Goal: Task Accomplishment & Management: Use online tool/utility

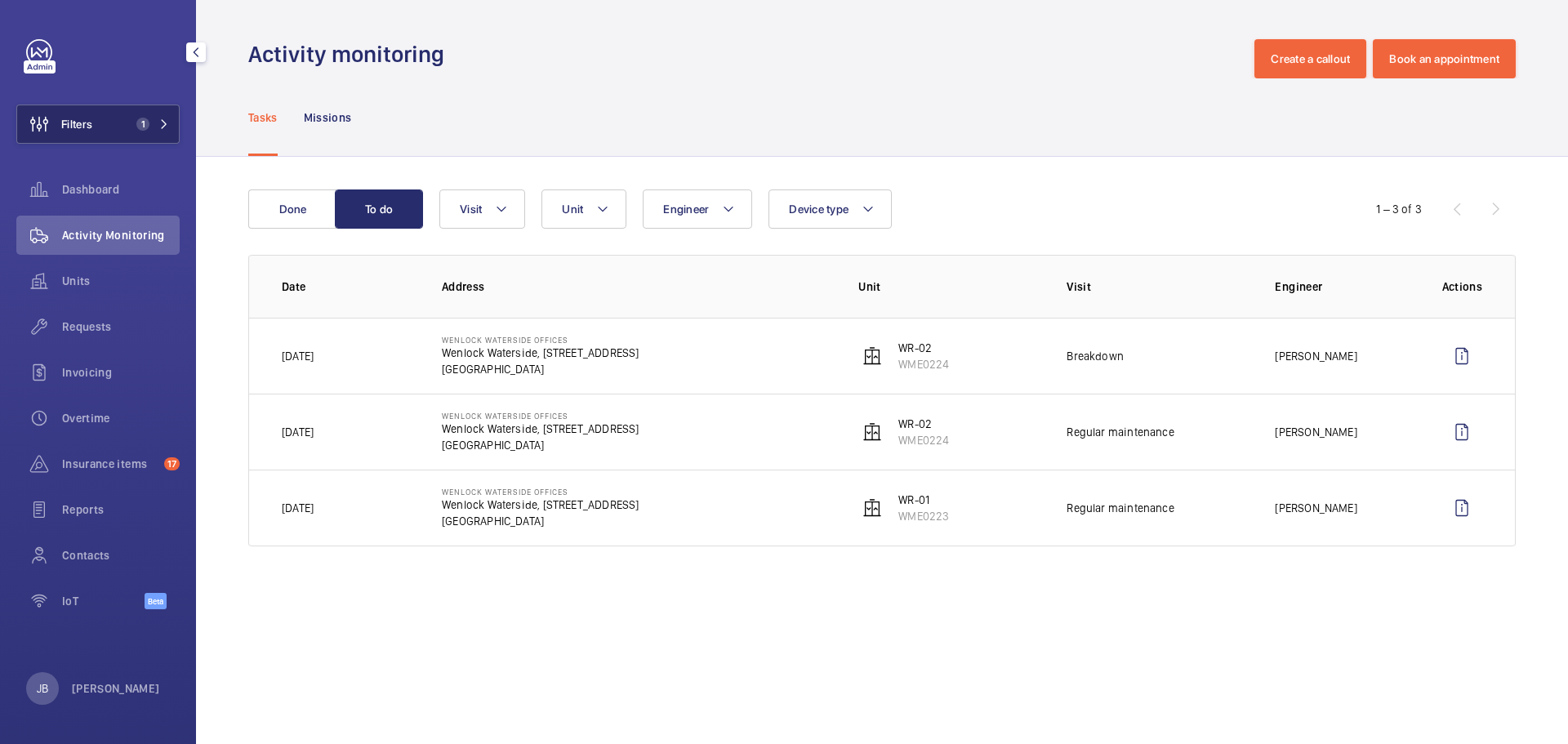
click at [93, 117] on span "Filters" at bounding box center [77, 124] width 31 height 17
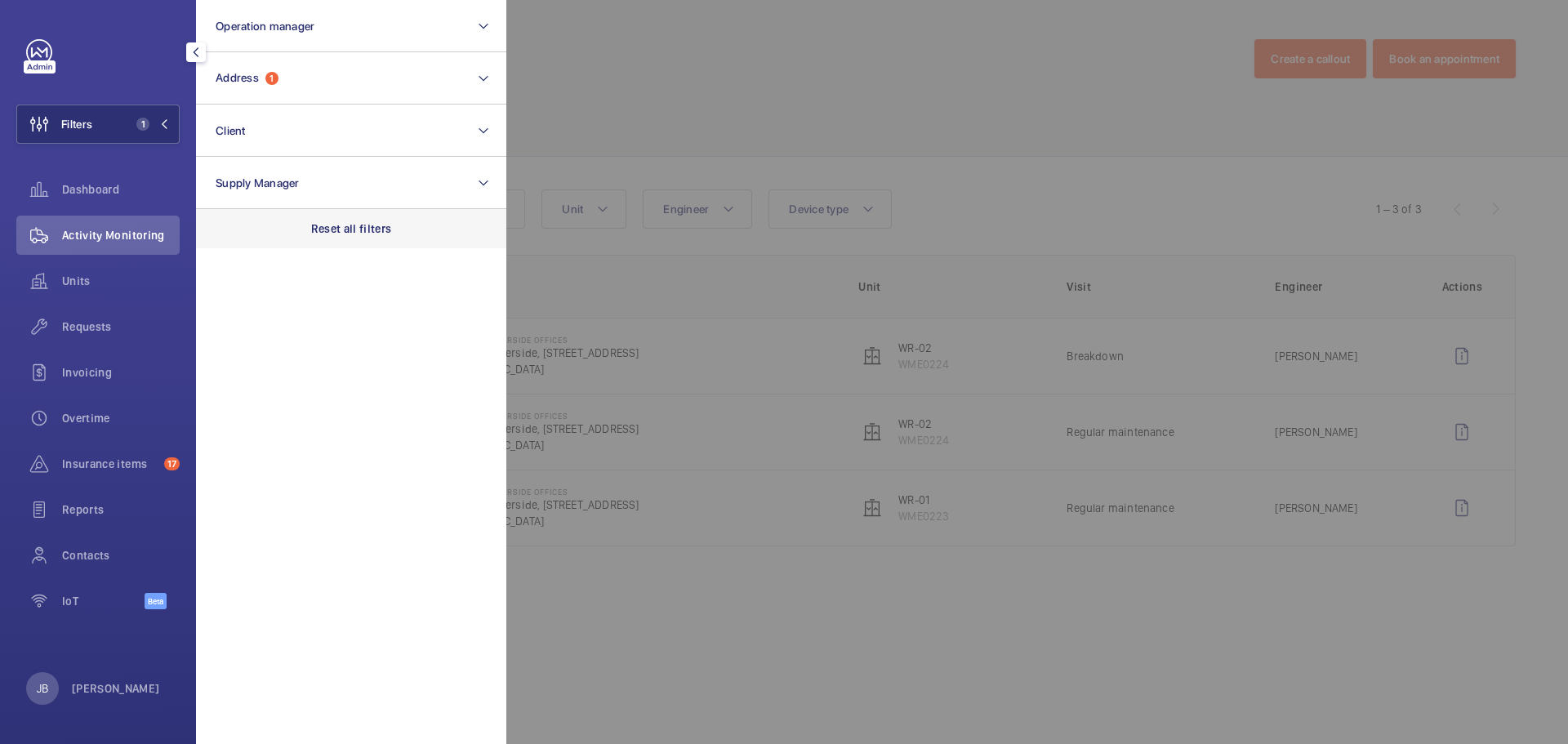
click at [332, 234] on p "Reset all filters" at bounding box center [351, 229] width 81 height 17
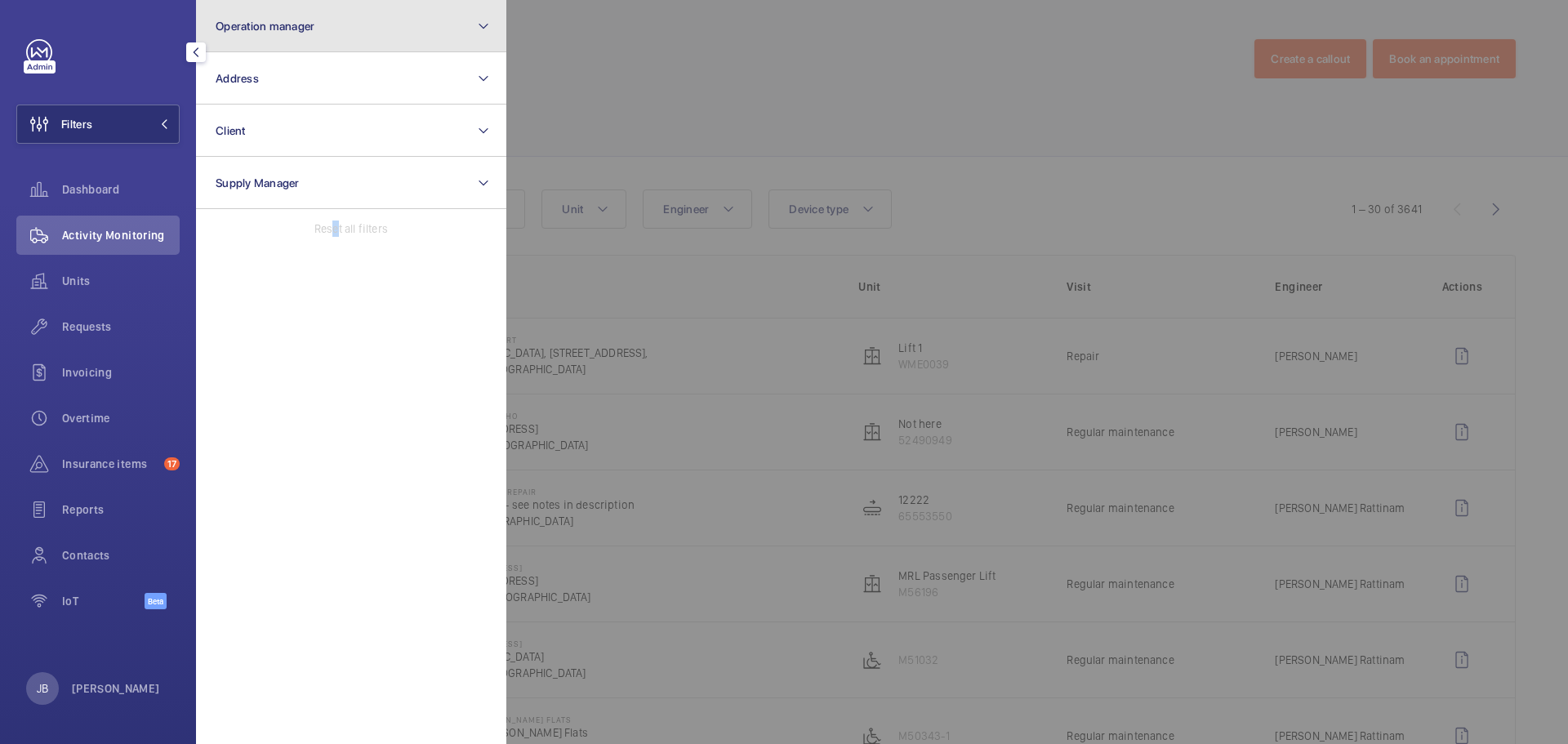
click at [336, 19] on button "Operation manager" at bounding box center [350, 26] width 310 height 52
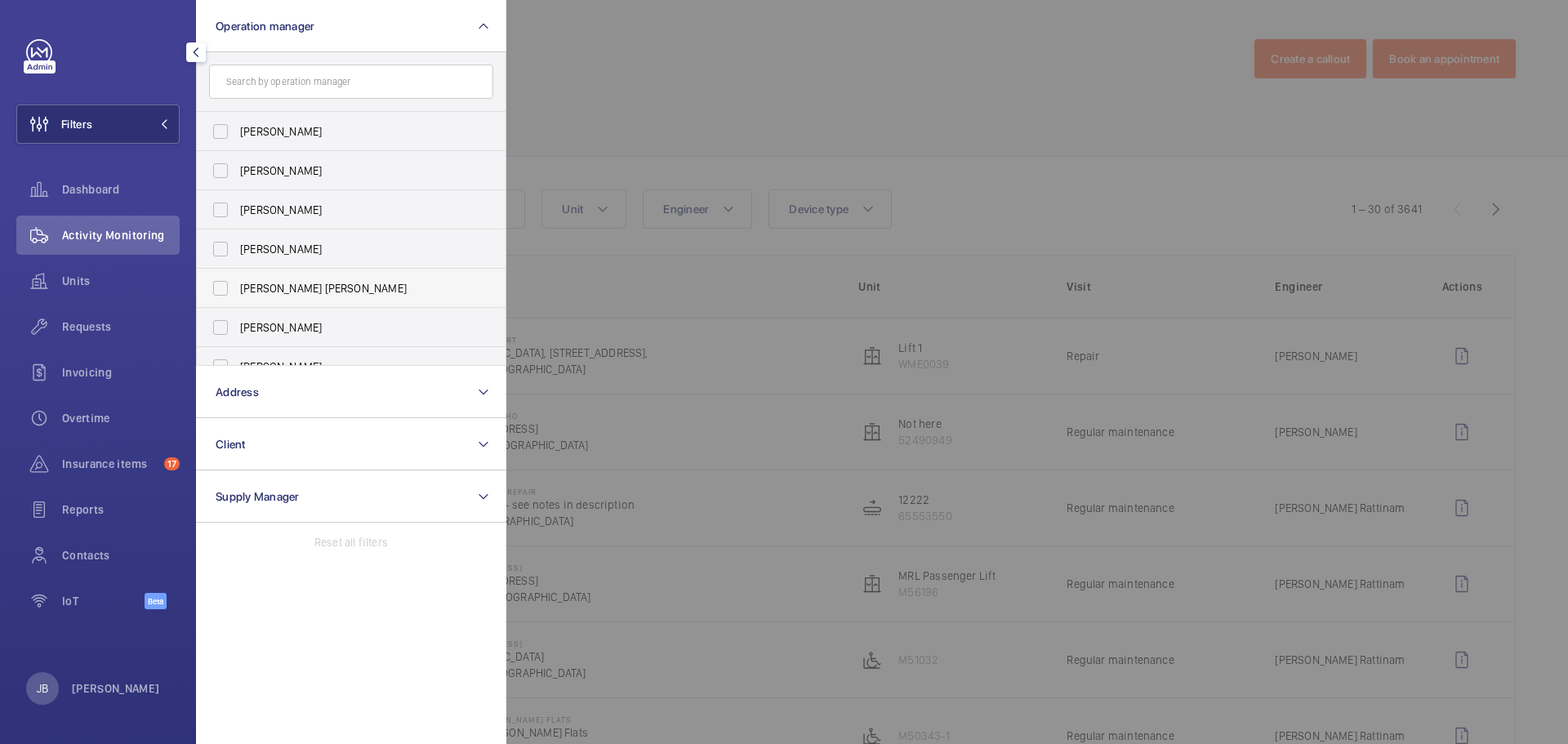
click at [219, 284] on label "[PERSON_NAME] [PERSON_NAME]" at bounding box center [339, 288] width 284 height 39
click at [219, 284] on input "[PERSON_NAME] [PERSON_NAME]" at bounding box center [221, 289] width 33 height 33
checkbox input "true"
click at [690, 100] on div at bounding box center [1289, 372] width 1568 height 744
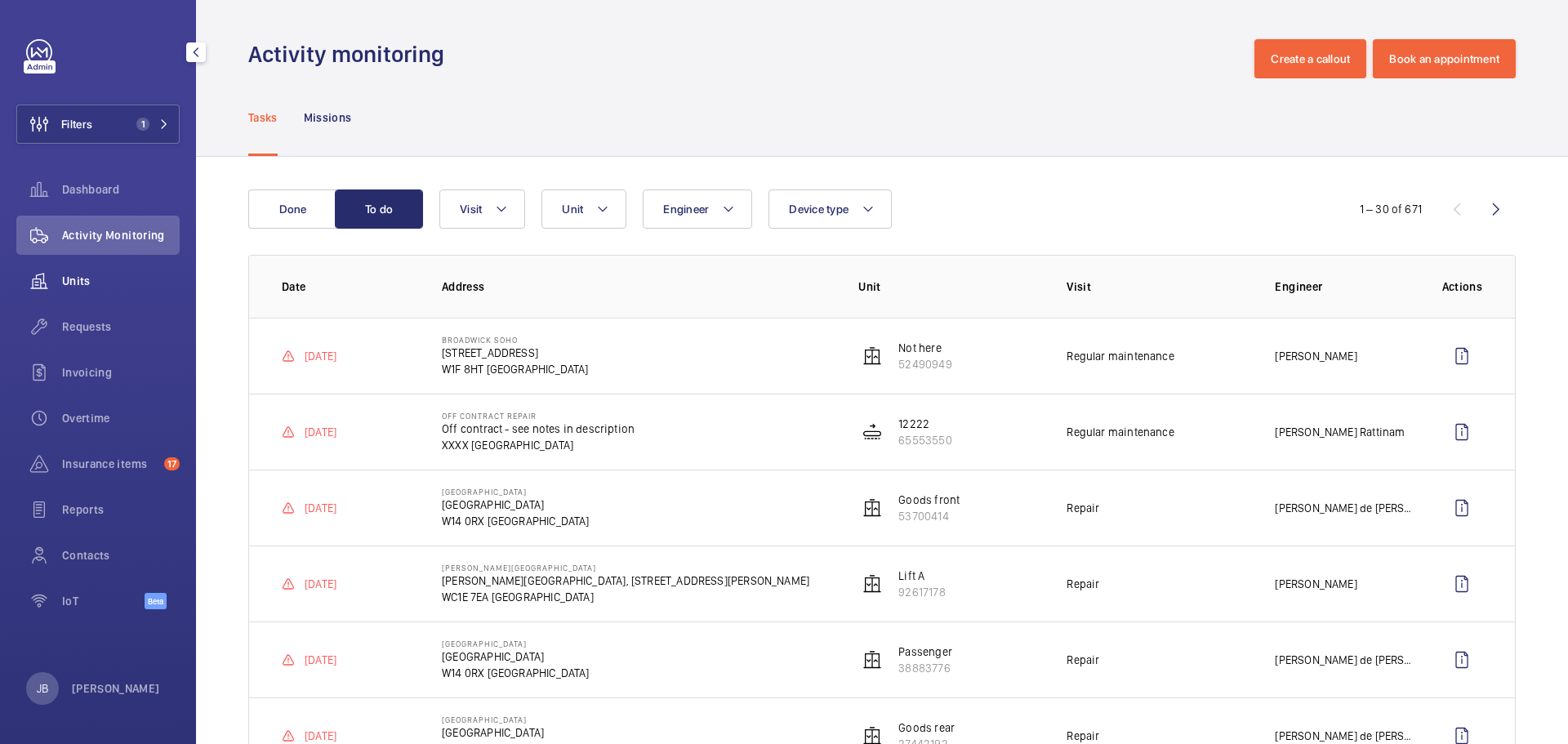
click at [81, 269] on div "Units" at bounding box center [98, 280] width 164 height 39
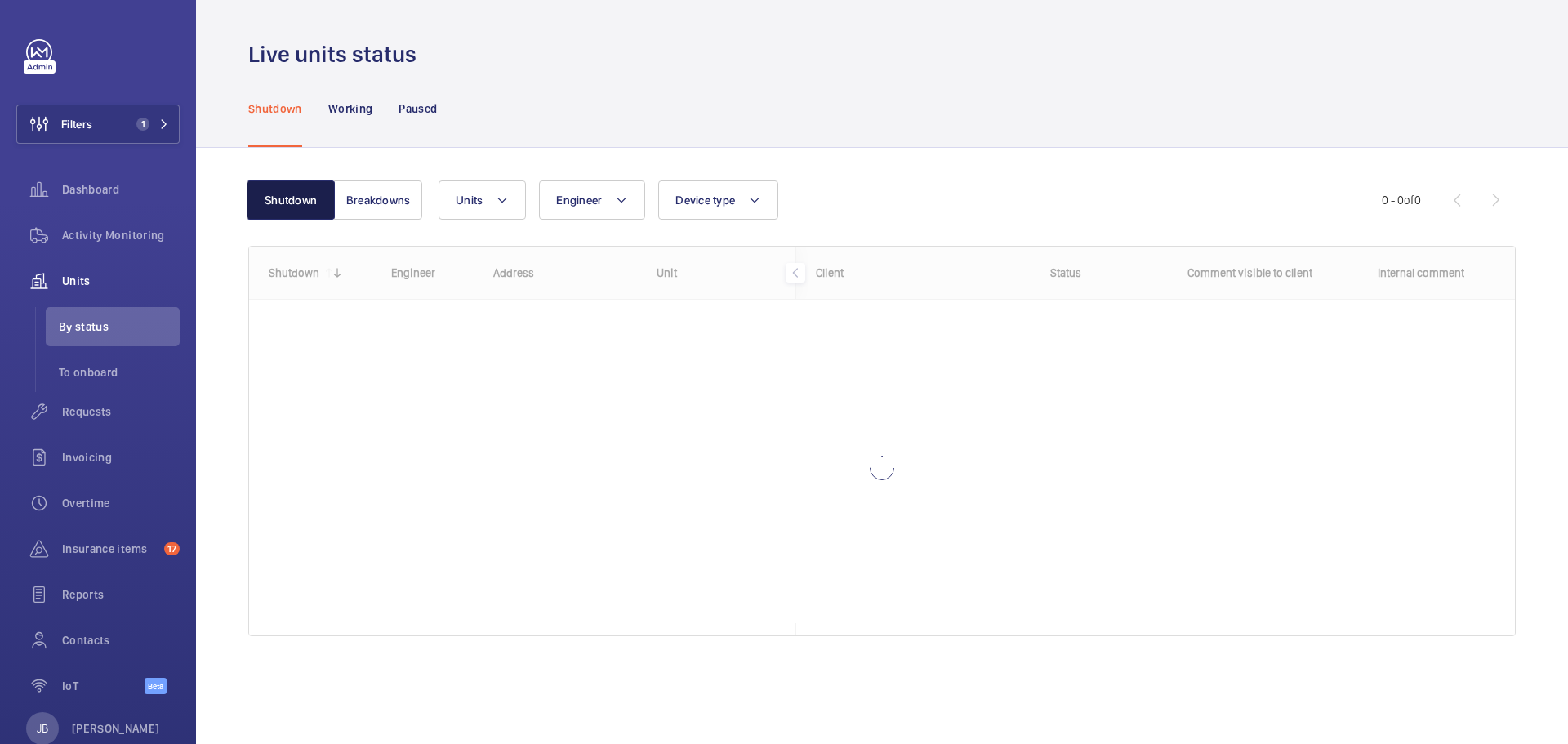
click at [279, 196] on button "Shutdown" at bounding box center [290, 199] width 88 height 39
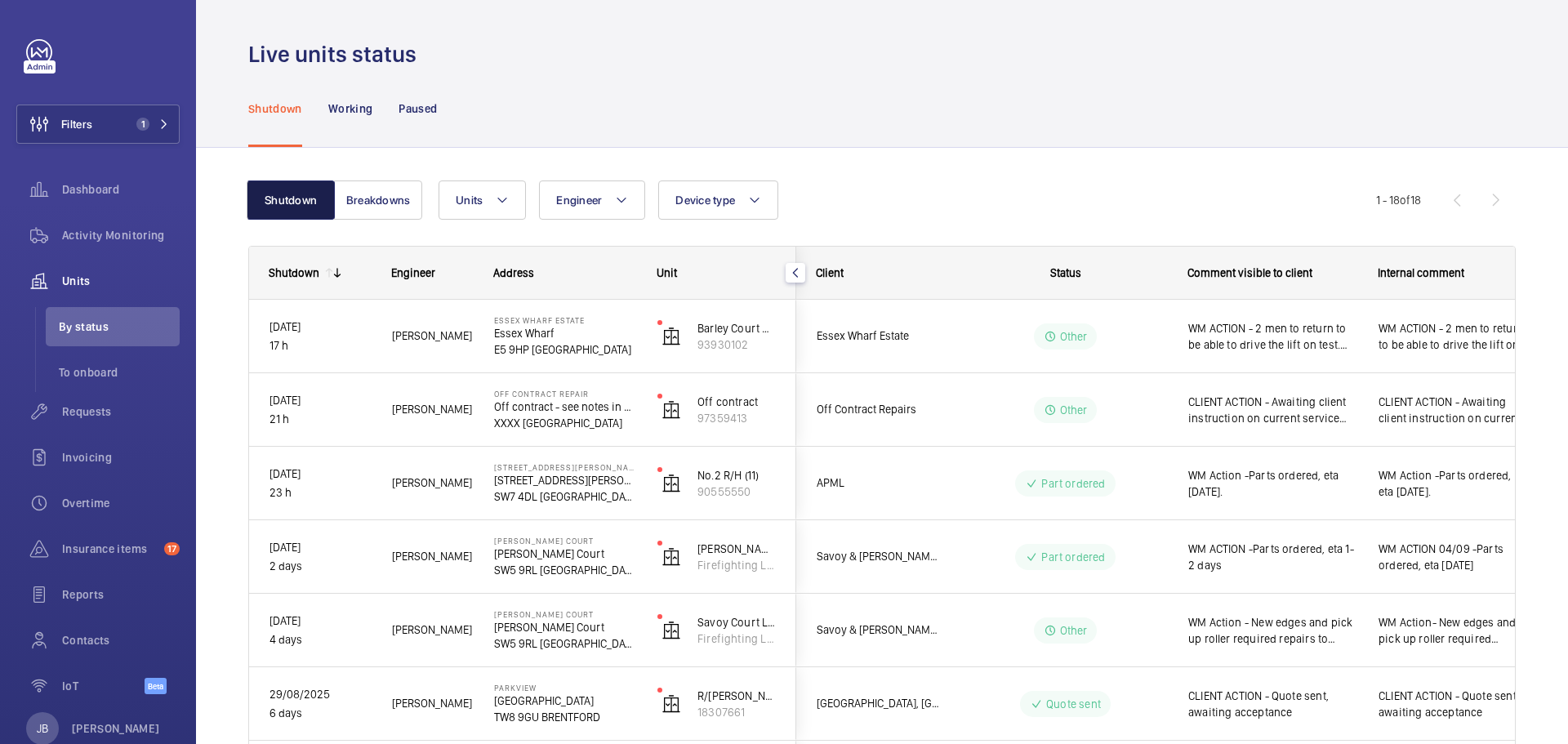
drag, startPoint x: 279, startPoint y: 196, endPoint x: 295, endPoint y: 205, distance: 18.4
click at [295, 205] on button "Shutdown" at bounding box center [290, 199] width 88 height 39
click at [88, 114] on span "Filters" at bounding box center [55, 123] width 75 height 39
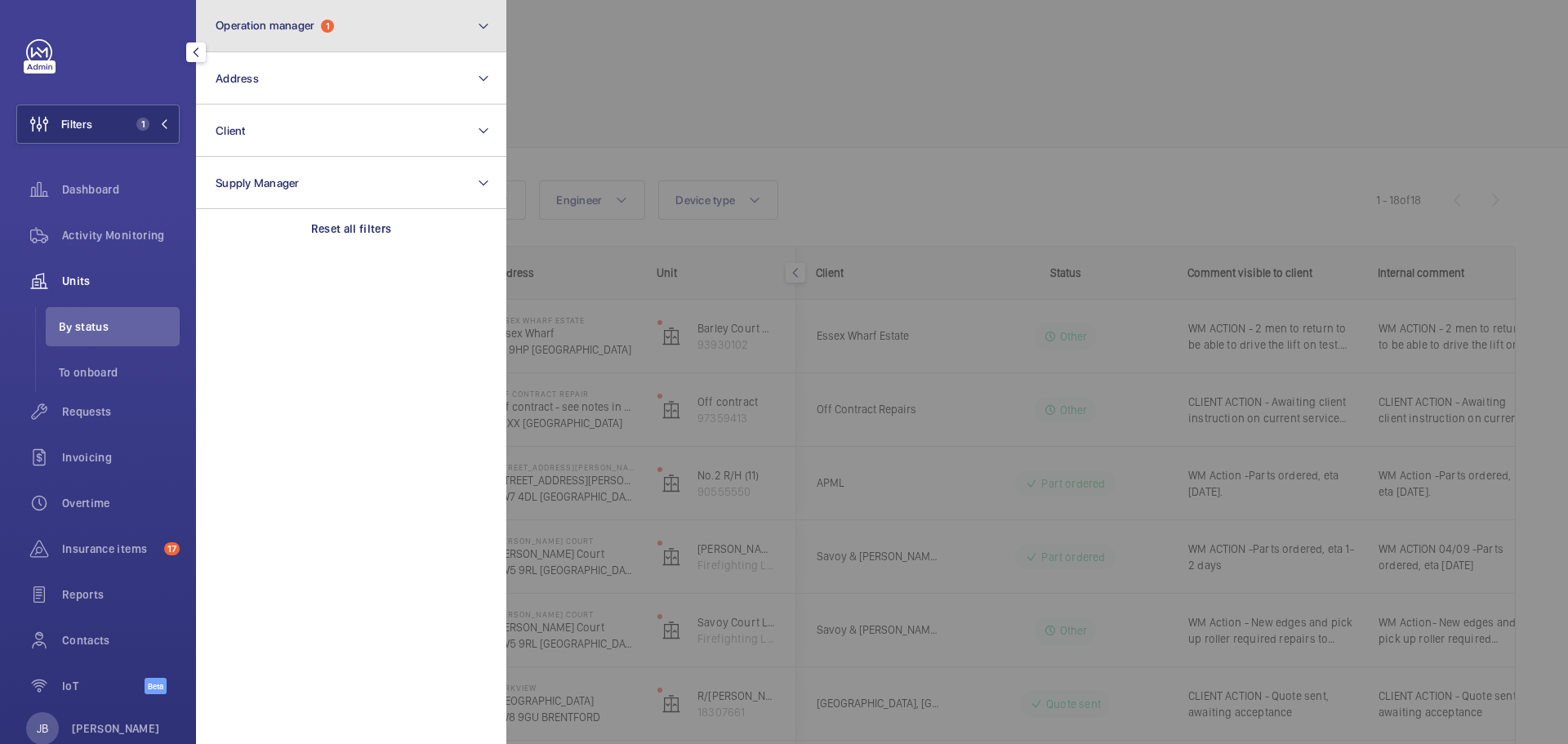
click at [398, 15] on button "Operation manager 1" at bounding box center [350, 26] width 310 height 52
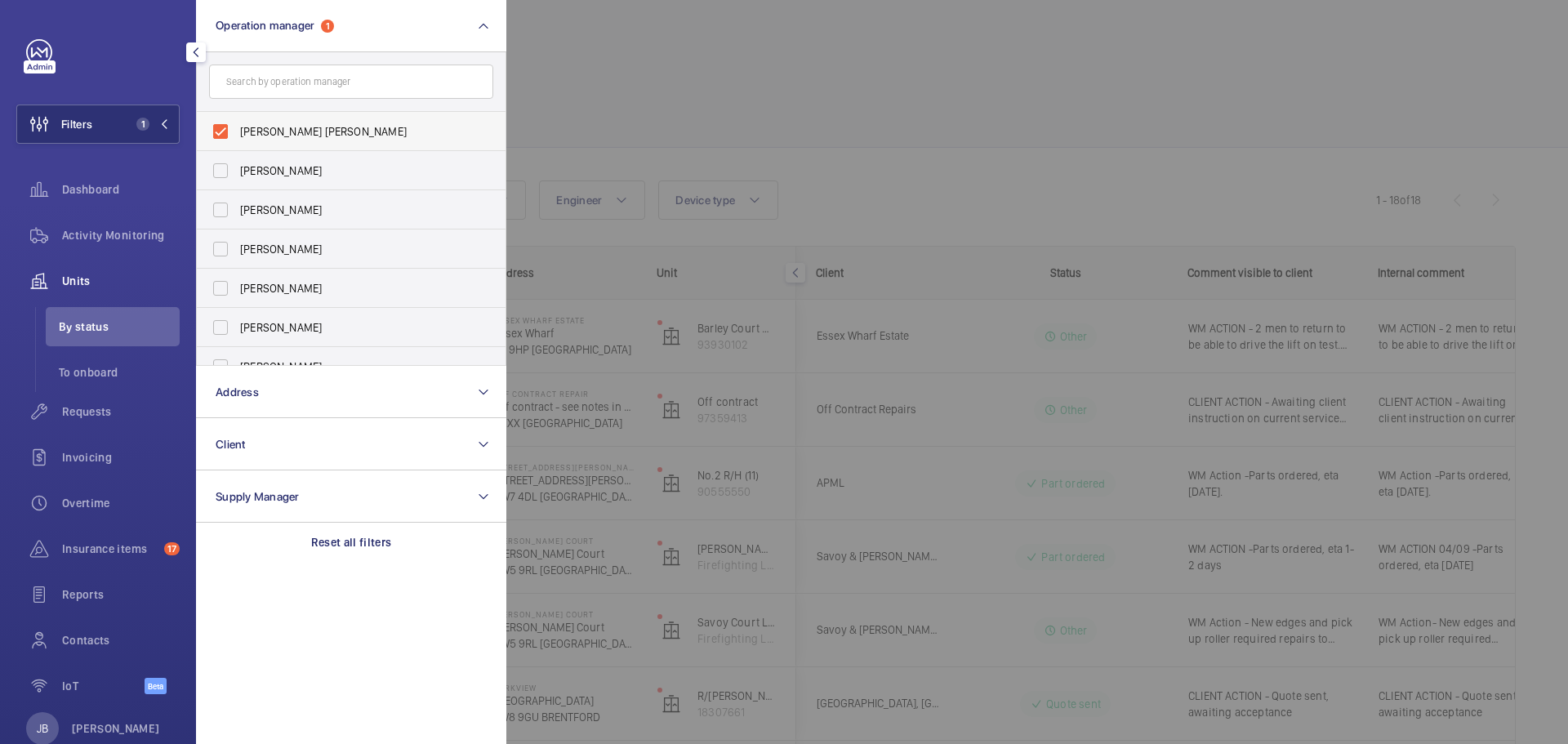
click at [226, 132] on label "[PERSON_NAME] [PERSON_NAME]" at bounding box center [339, 131] width 284 height 39
click at [226, 132] on input "[PERSON_NAME] [PERSON_NAME]" at bounding box center [221, 131] width 33 height 33
checkbox input "false"
click at [215, 171] on label "[PERSON_NAME]" at bounding box center [339, 170] width 284 height 39
click at [215, 171] on input "[PERSON_NAME]" at bounding box center [221, 171] width 33 height 33
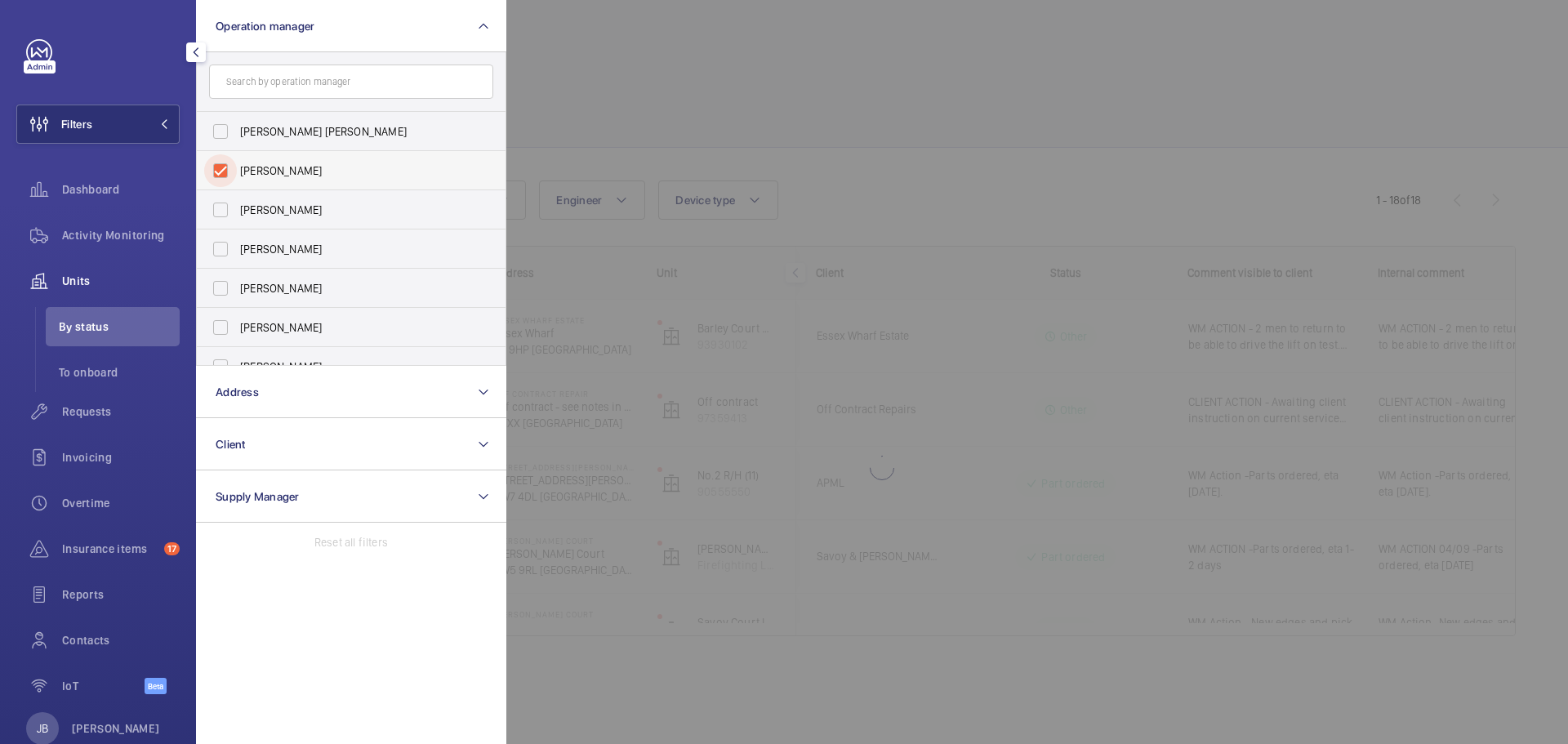
checkbox input "true"
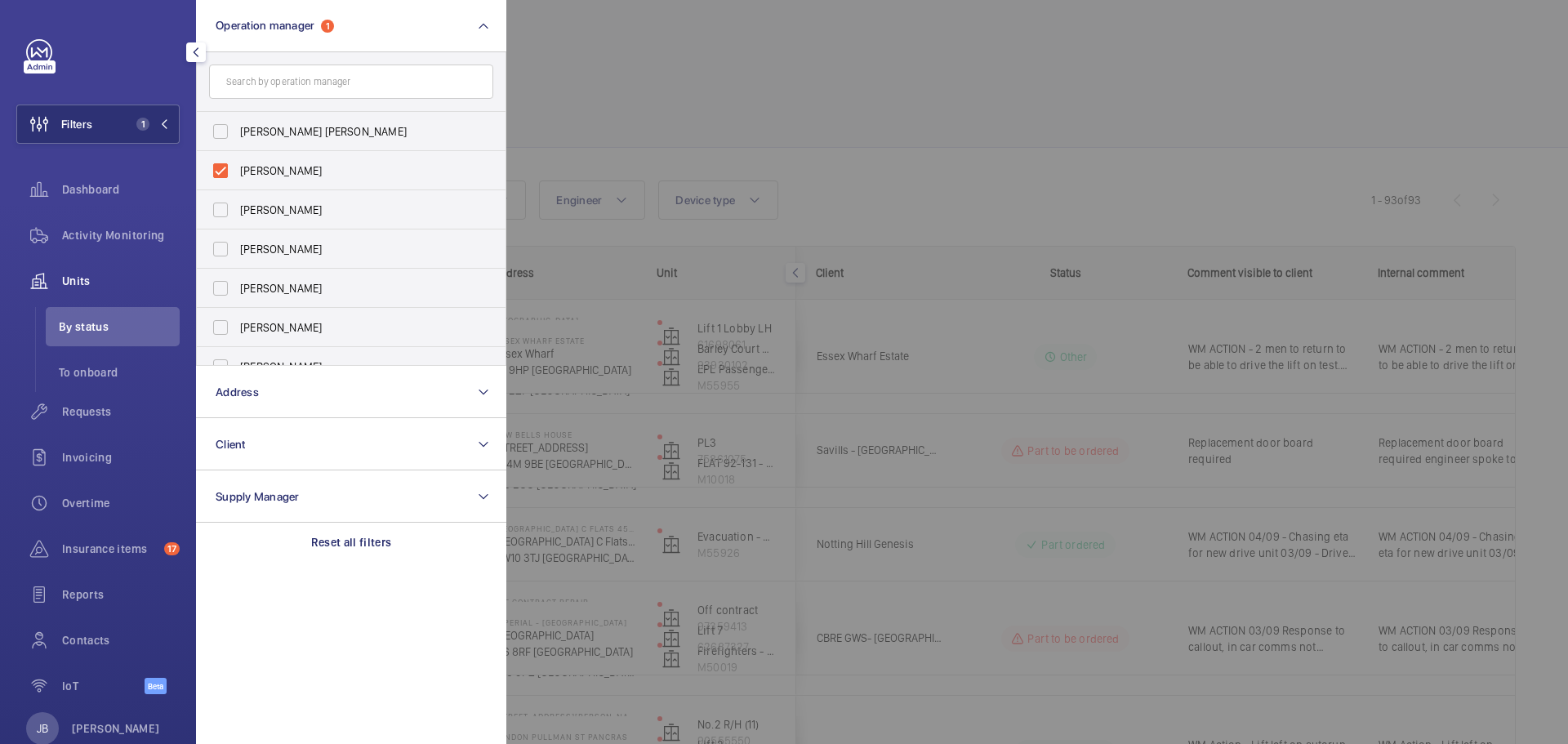
click at [739, 98] on div at bounding box center [1289, 372] width 1568 height 744
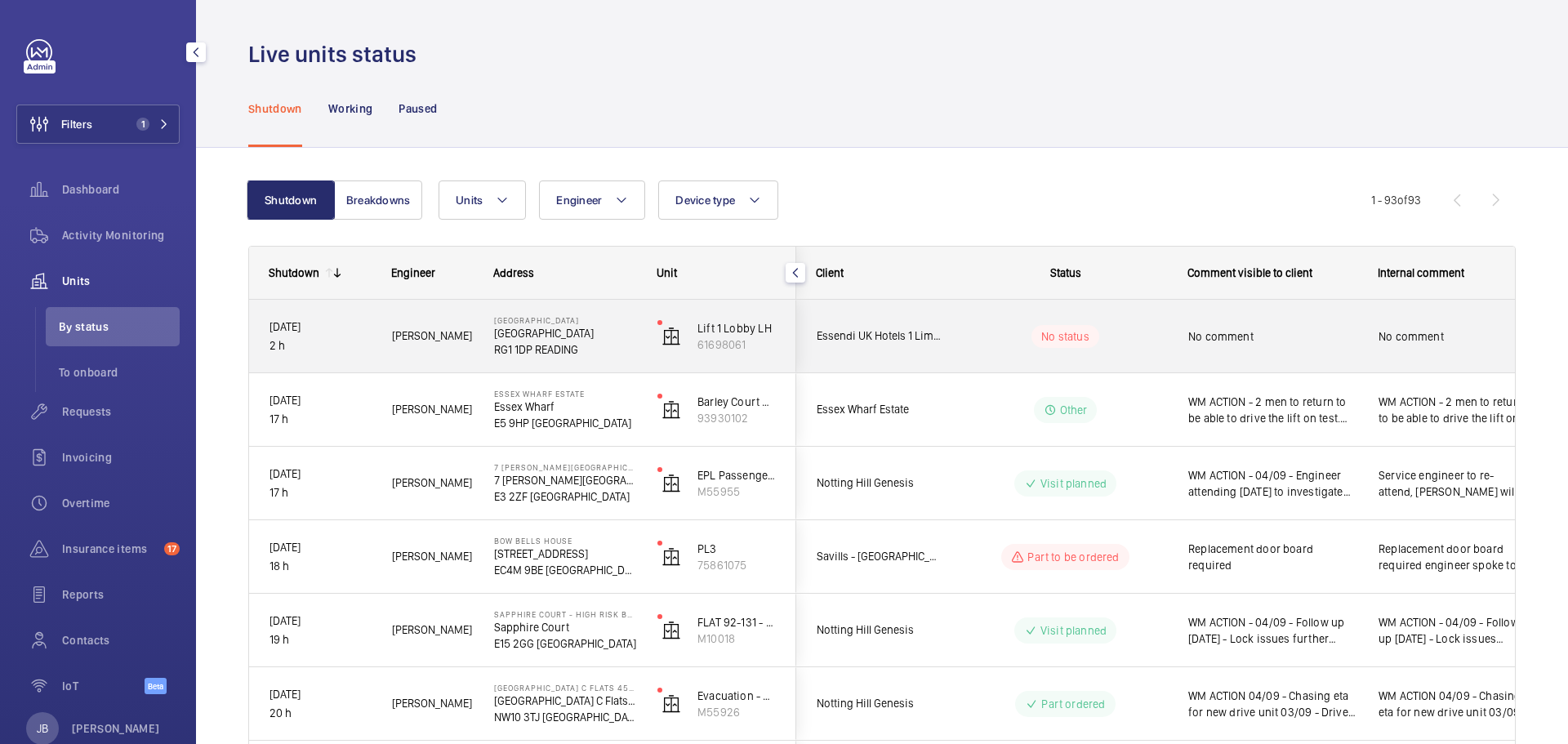
click at [1396, 334] on span "No comment" at bounding box center [1452, 336] width 150 height 17
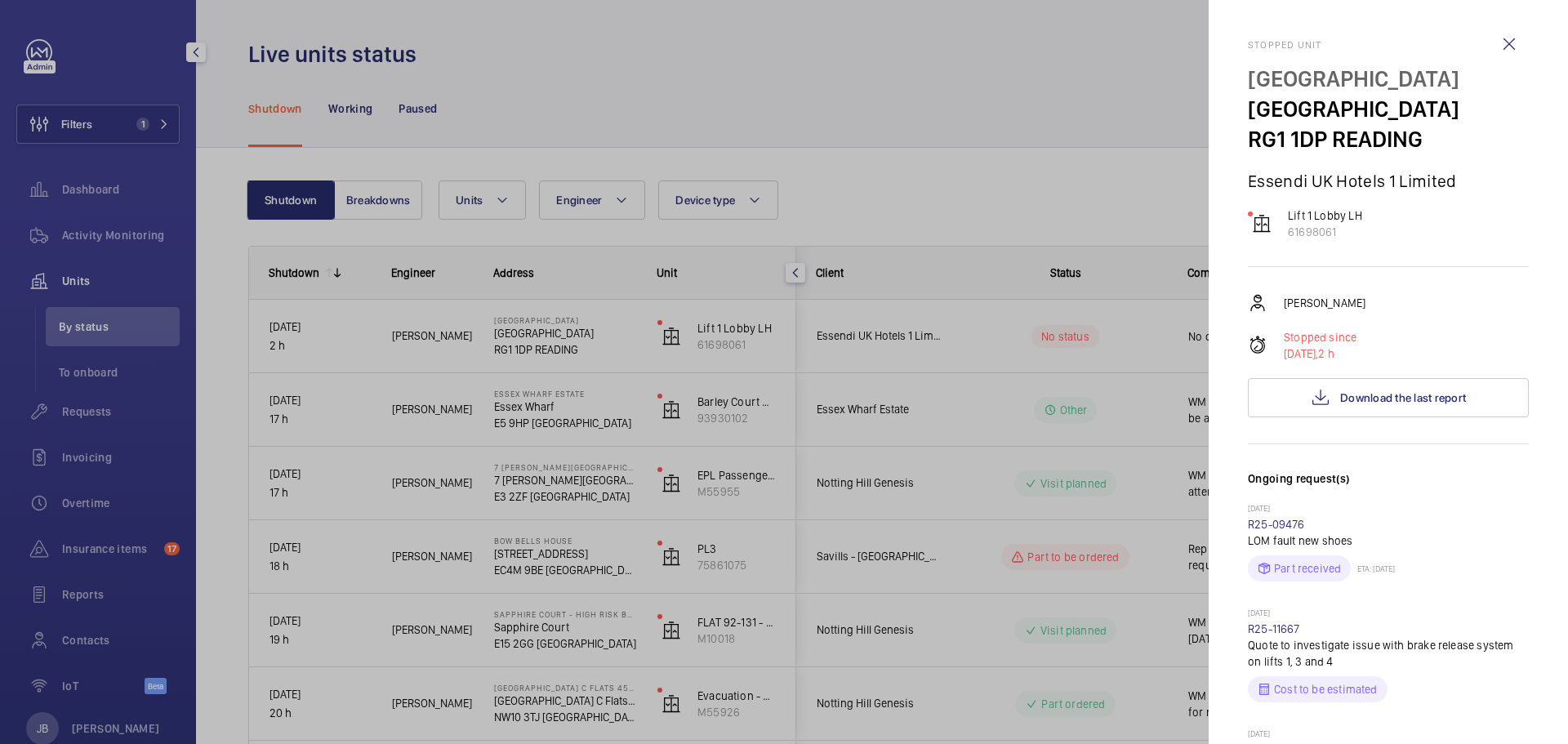
scroll to position [82, 0]
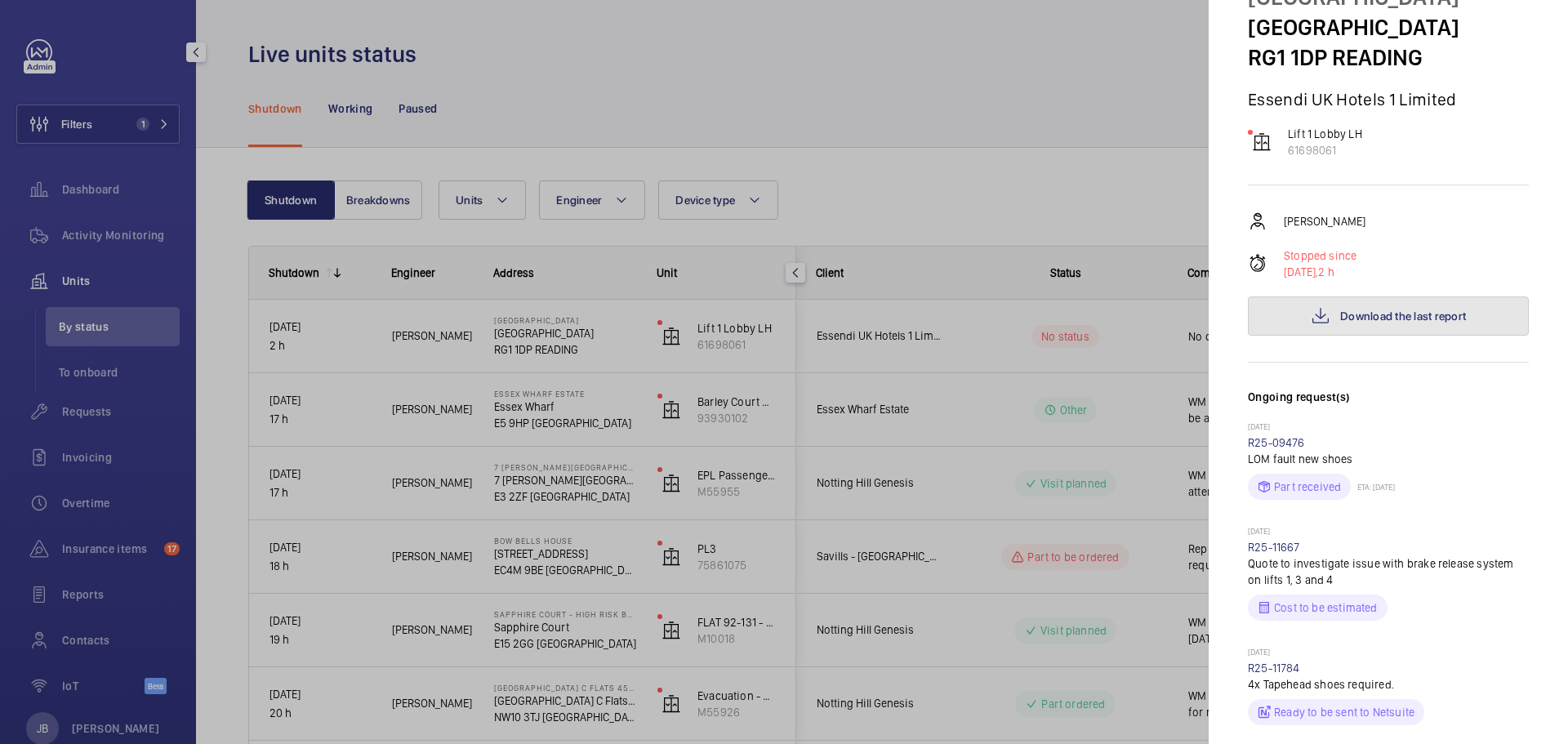
click at [1380, 322] on span "Download the last report" at bounding box center [1403, 316] width 126 height 13
click at [1036, 80] on div at bounding box center [784, 372] width 1568 height 744
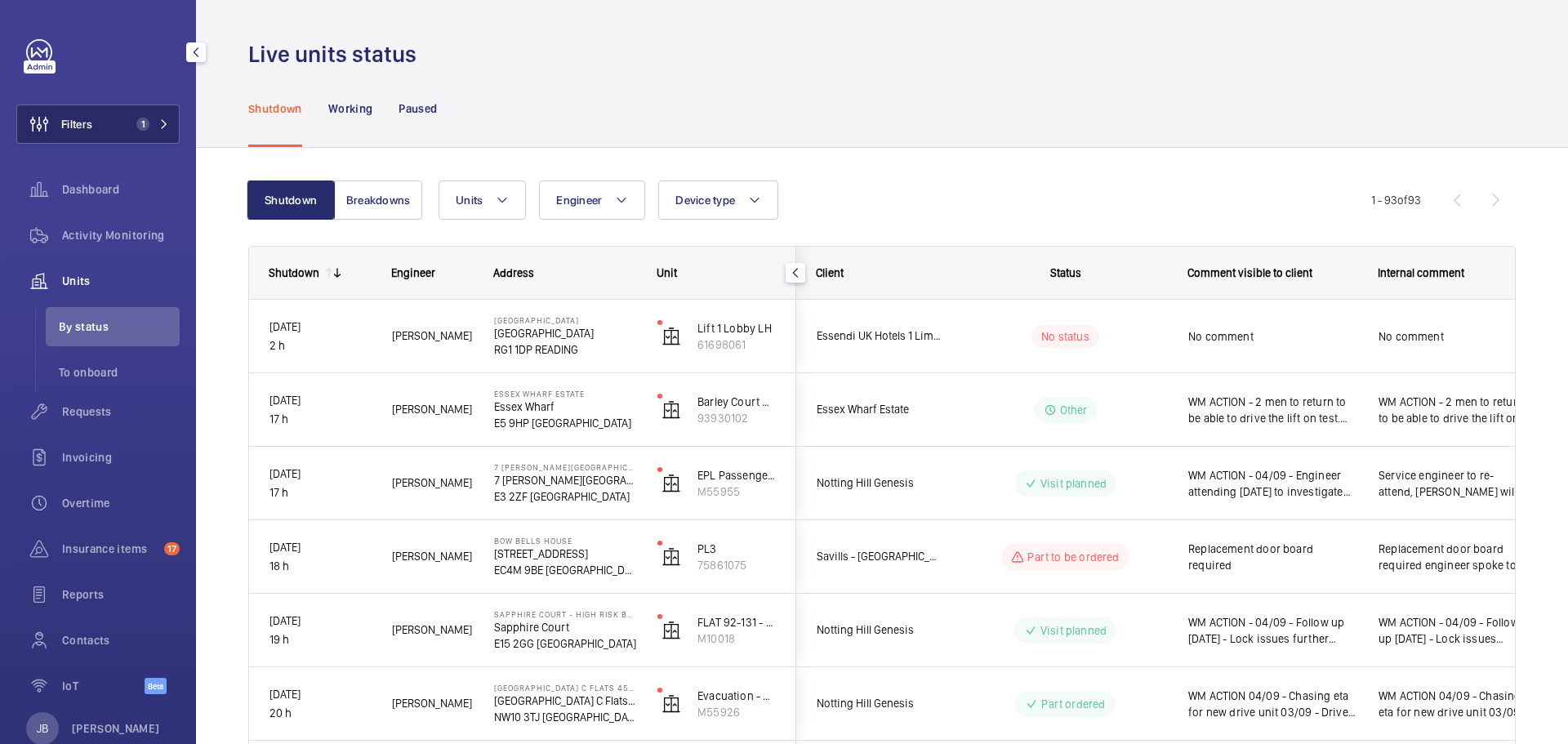
click at [65, 131] on span "Filters" at bounding box center [77, 124] width 31 height 17
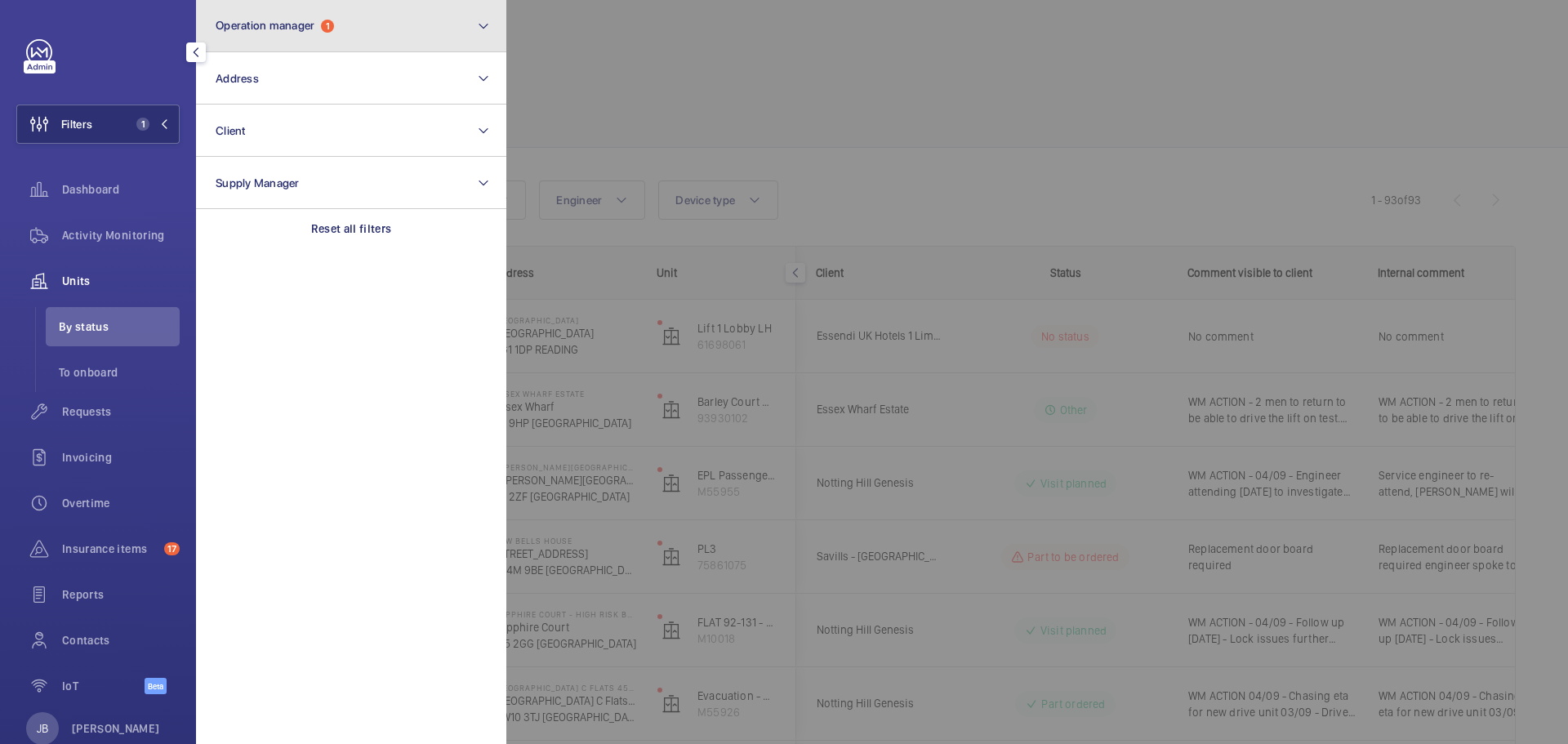
click at [378, 39] on button "Operation manager 1" at bounding box center [350, 26] width 310 height 52
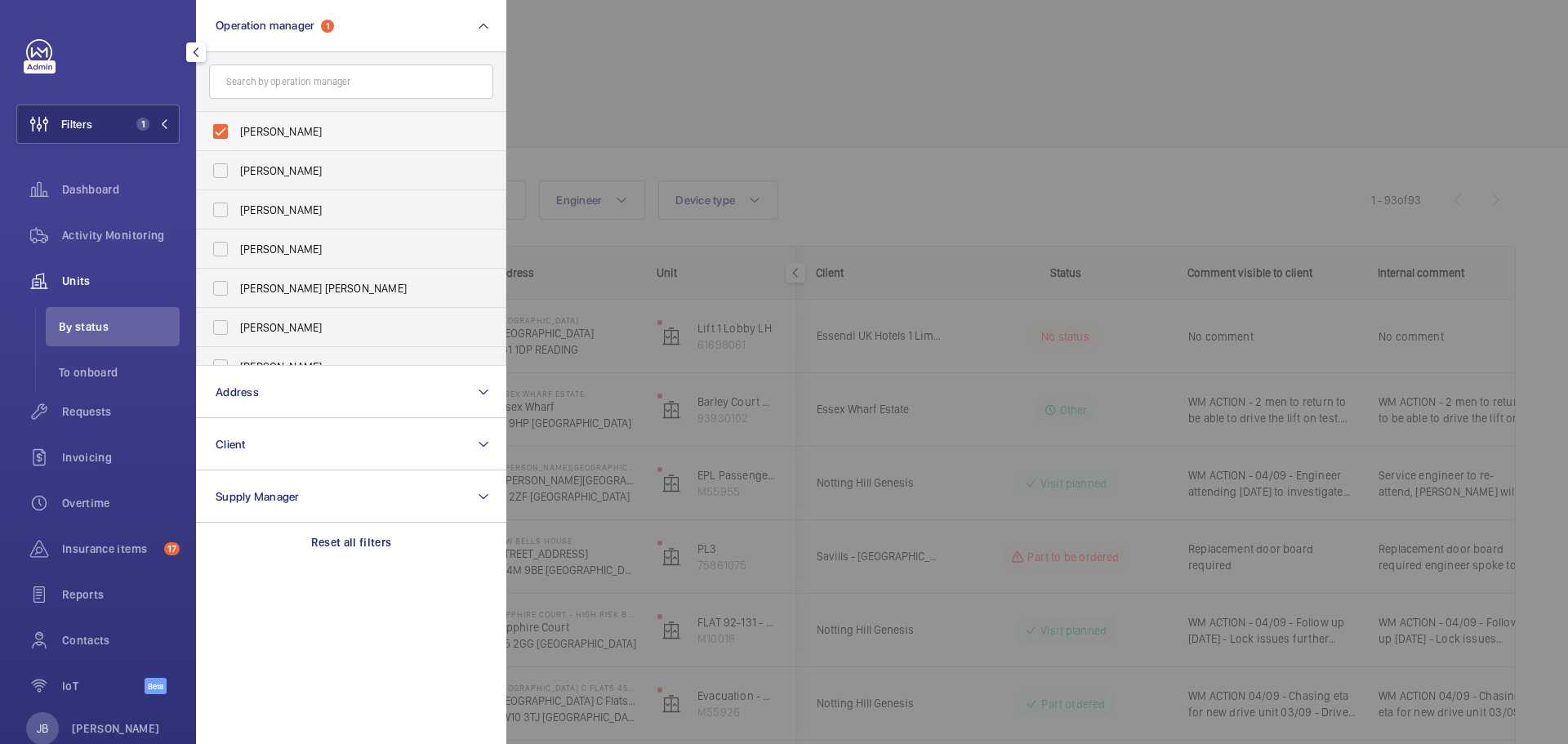
click at [212, 134] on label "[PERSON_NAME]" at bounding box center [339, 131] width 284 height 39
click at [212, 134] on input "[PERSON_NAME]" at bounding box center [221, 131] width 33 height 33
checkbox input "false"
click at [217, 276] on label "[PERSON_NAME] [PERSON_NAME]" at bounding box center [339, 288] width 284 height 39
click at [217, 276] on input "[PERSON_NAME] [PERSON_NAME]" at bounding box center [221, 289] width 33 height 33
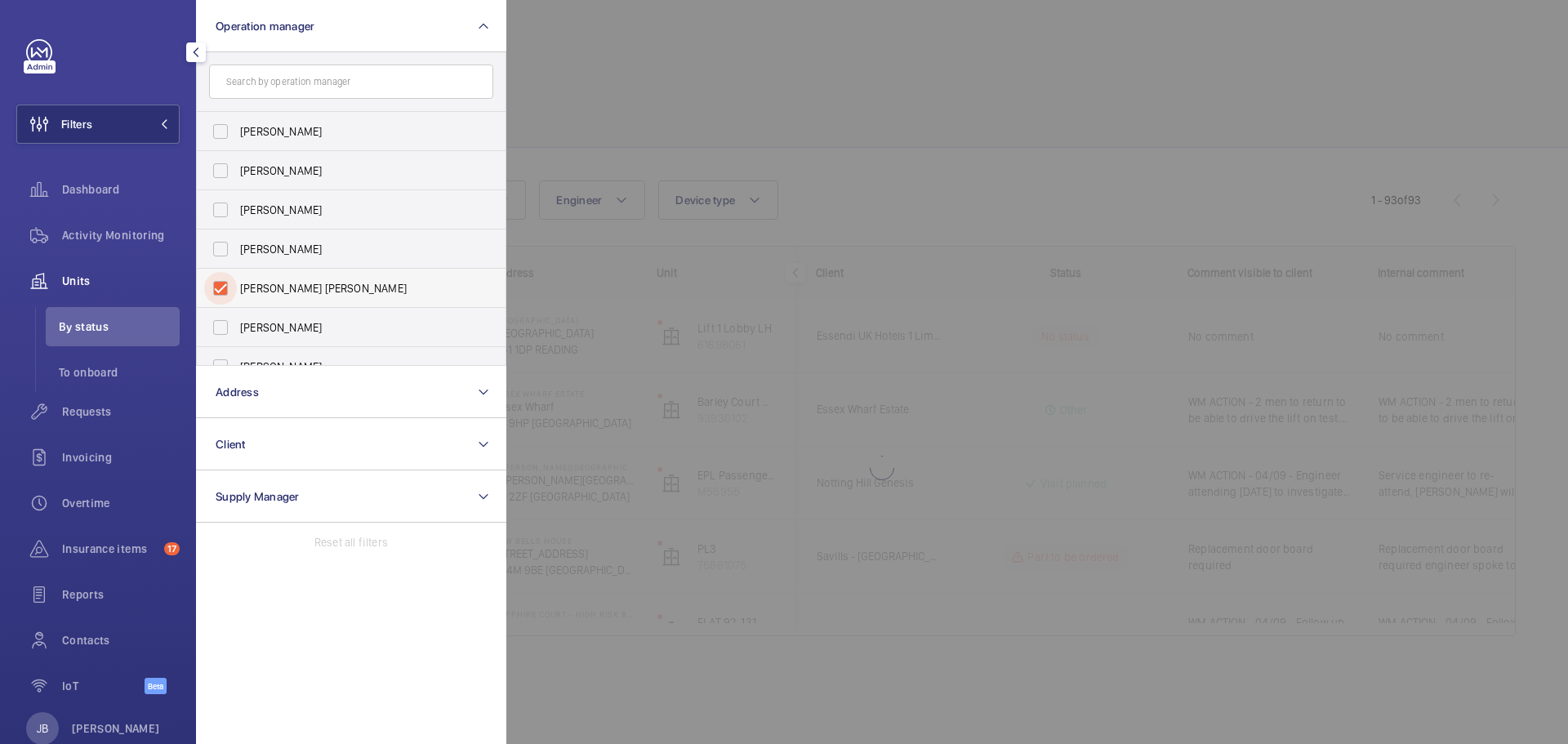
checkbox input "true"
click at [852, 107] on div at bounding box center [1289, 372] width 1568 height 744
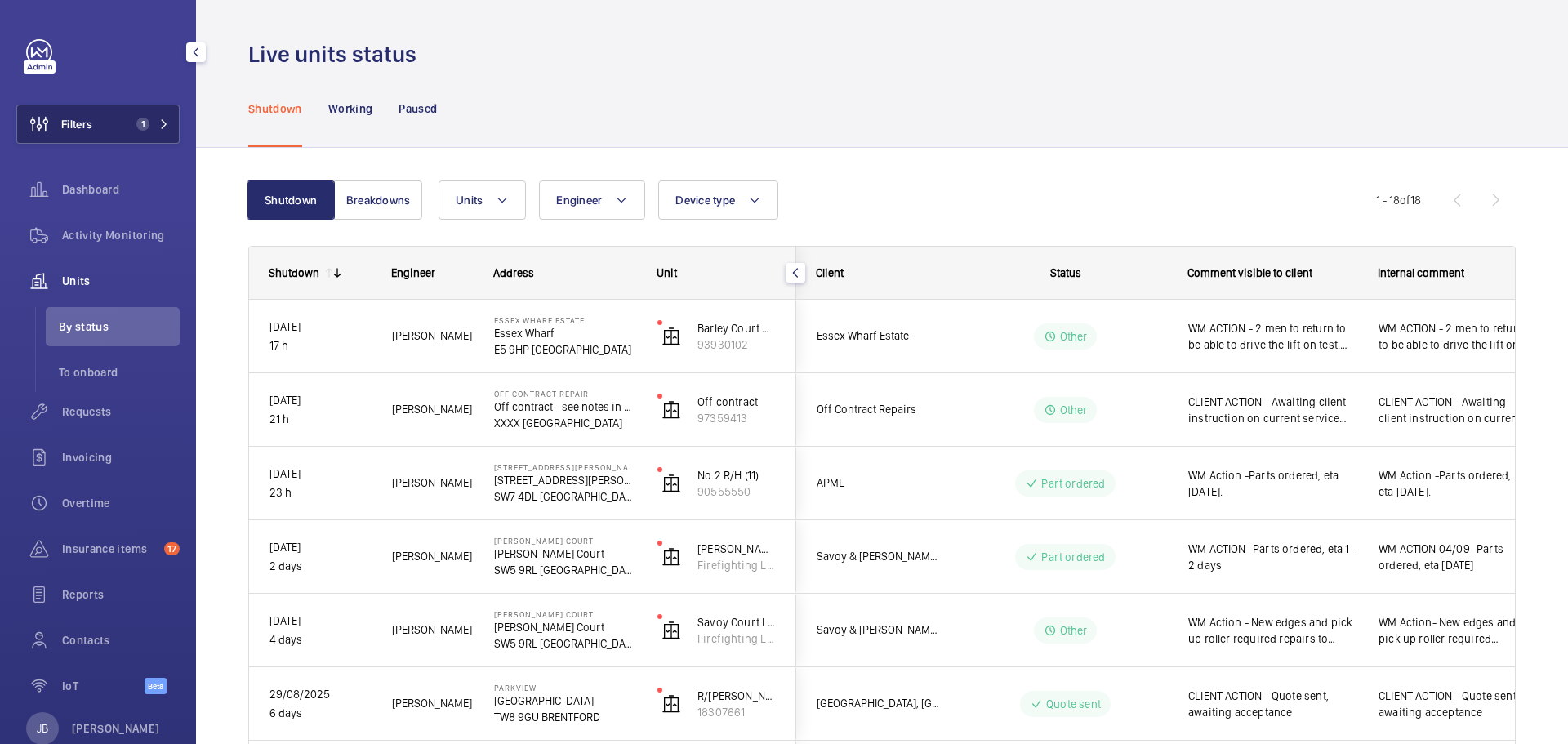
click at [111, 124] on button "Filters 1" at bounding box center [98, 123] width 164 height 39
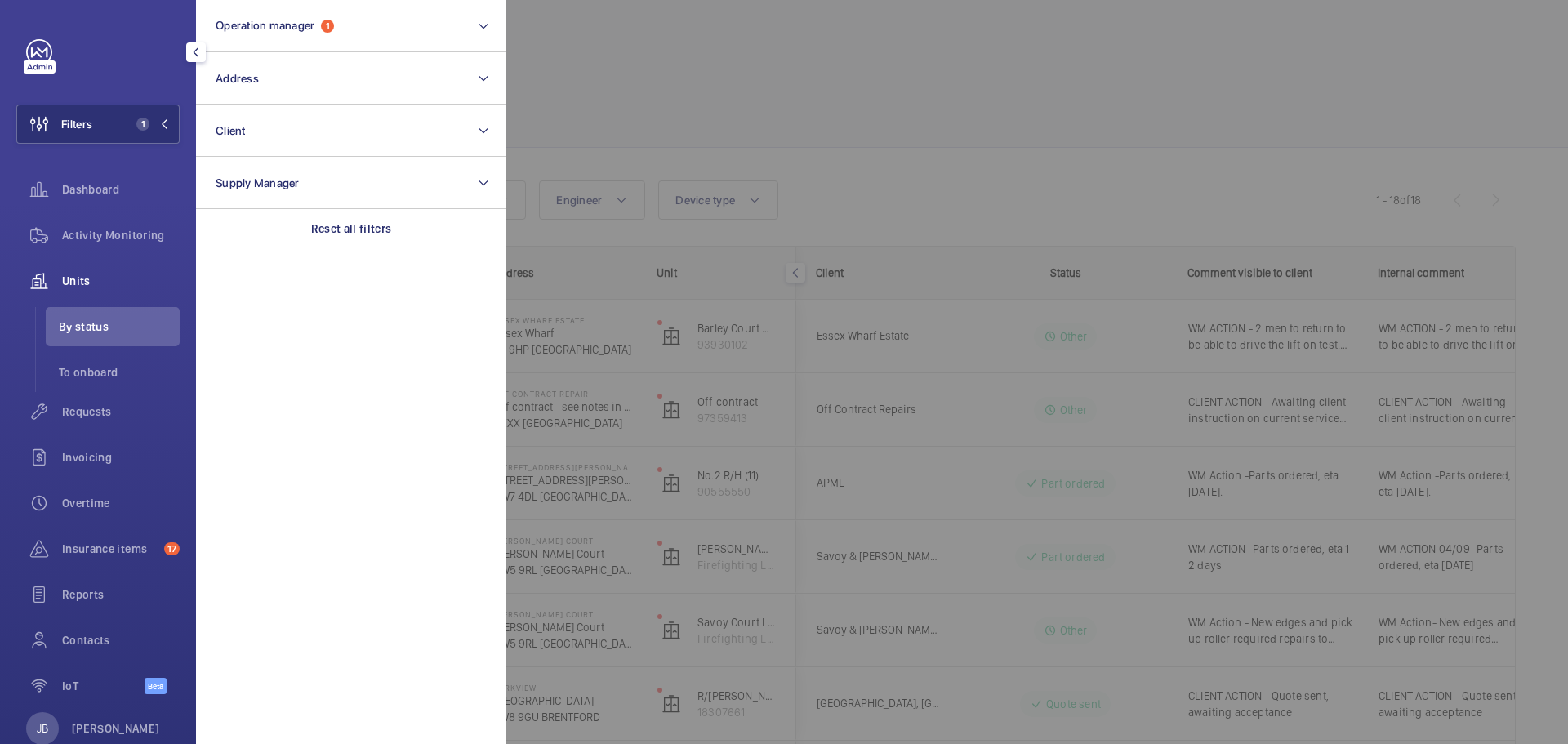
click at [973, 83] on div at bounding box center [1289, 372] width 1568 height 744
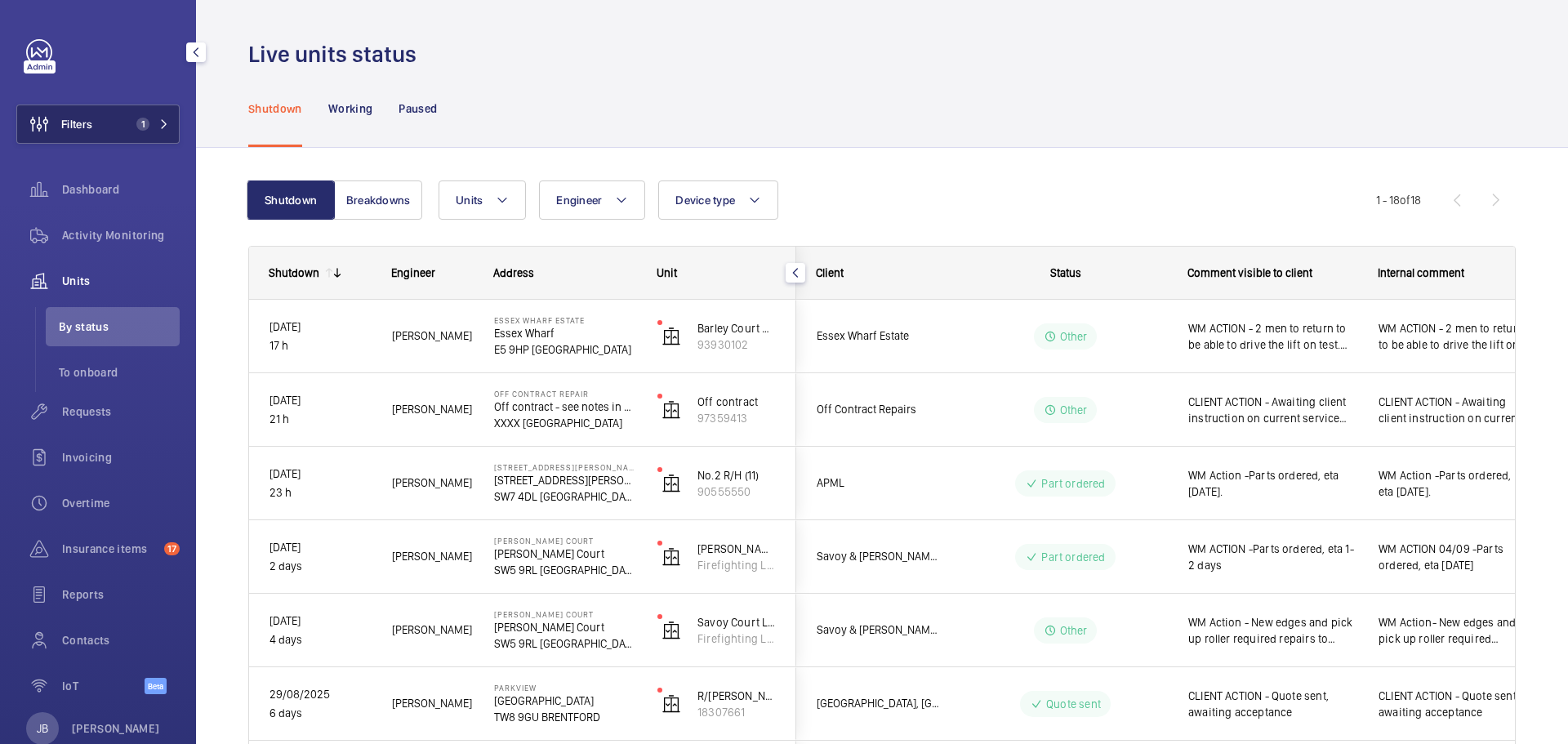
click at [85, 129] on span "Filters" at bounding box center [77, 124] width 31 height 17
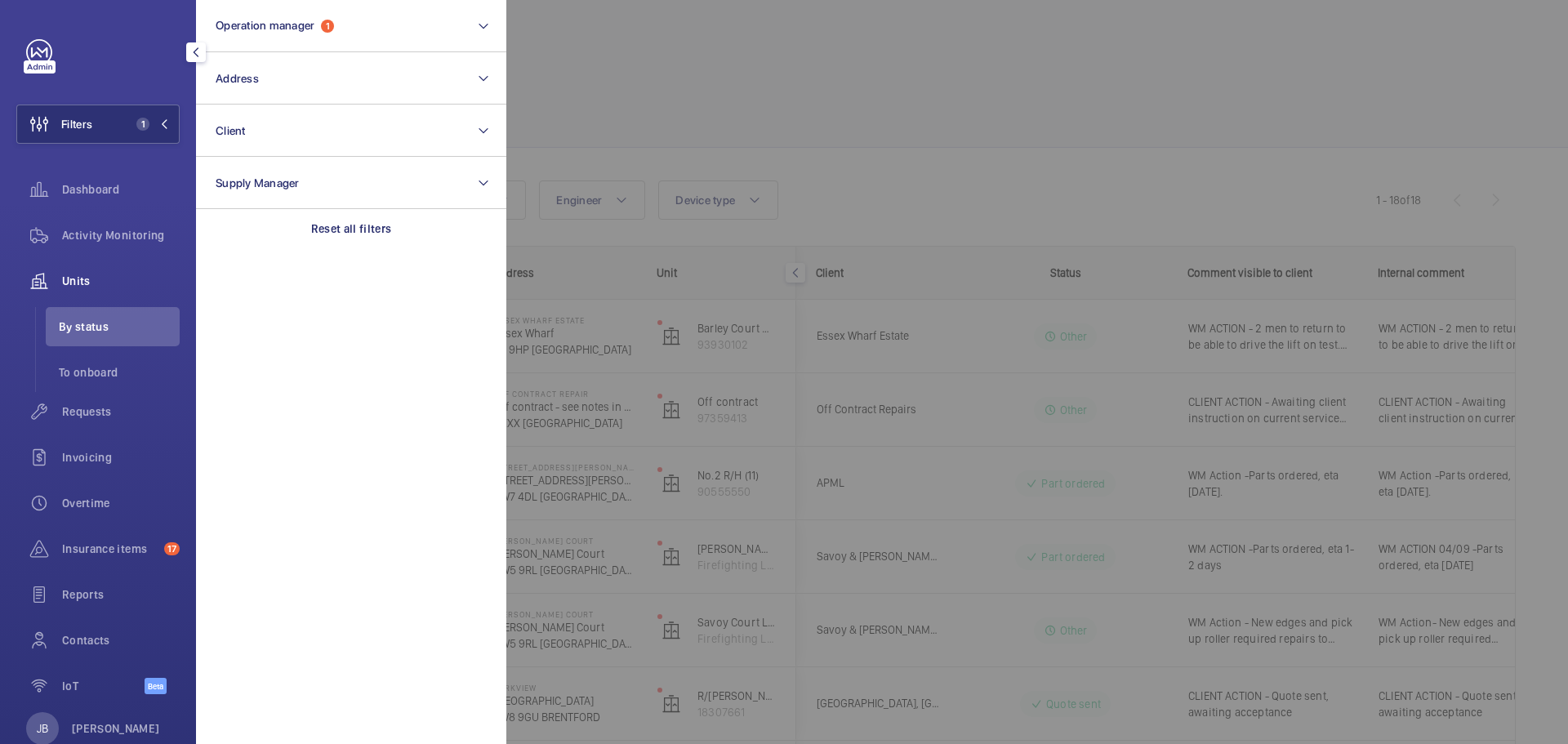
click at [981, 82] on div at bounding box center [1289, 372] width 1568 height 744
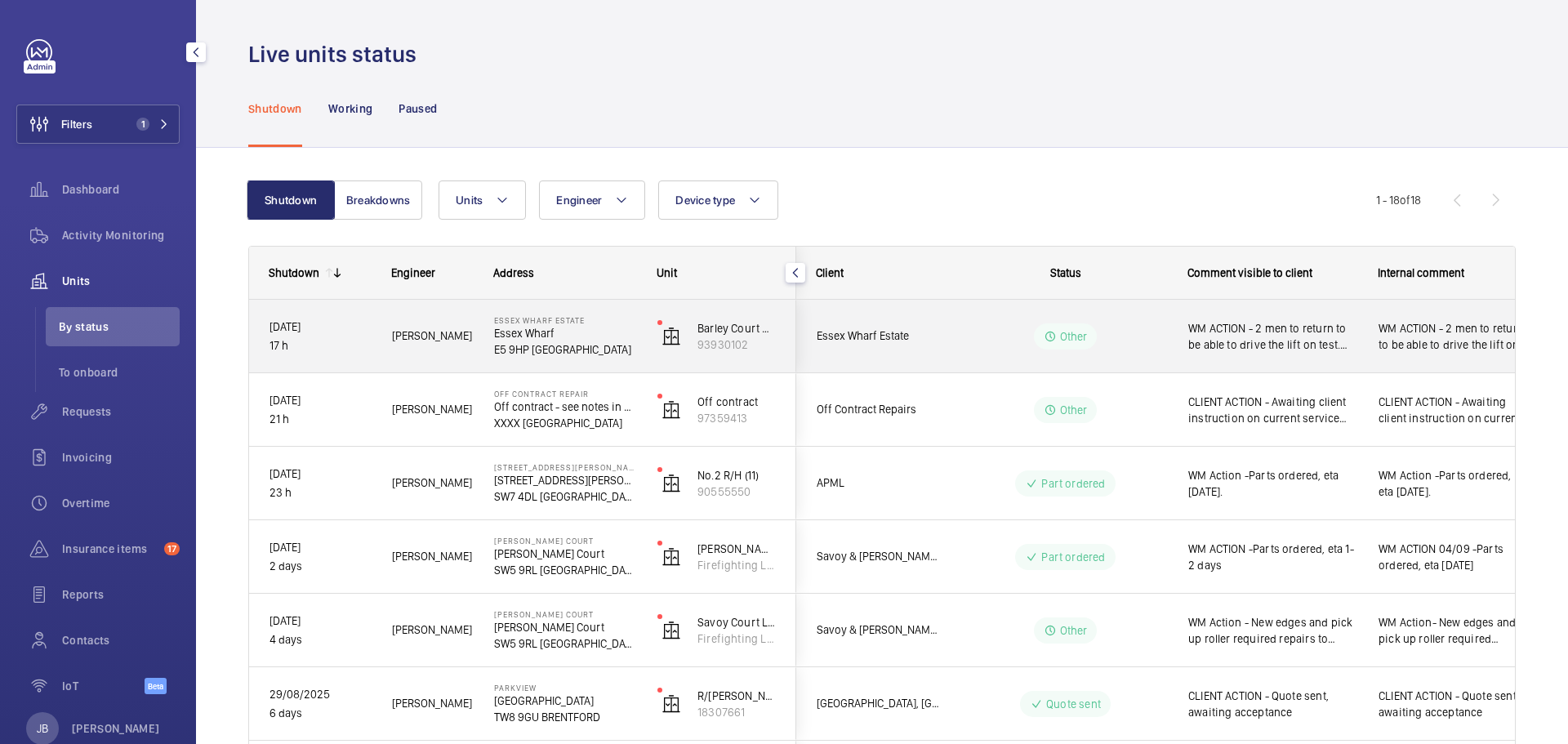
click at [1443, 329] on span "WM ACTION - 2 men to return to be able to drive the lift on test. ETA to be con…" at bounding box center [1452, 336] width 150 height 33
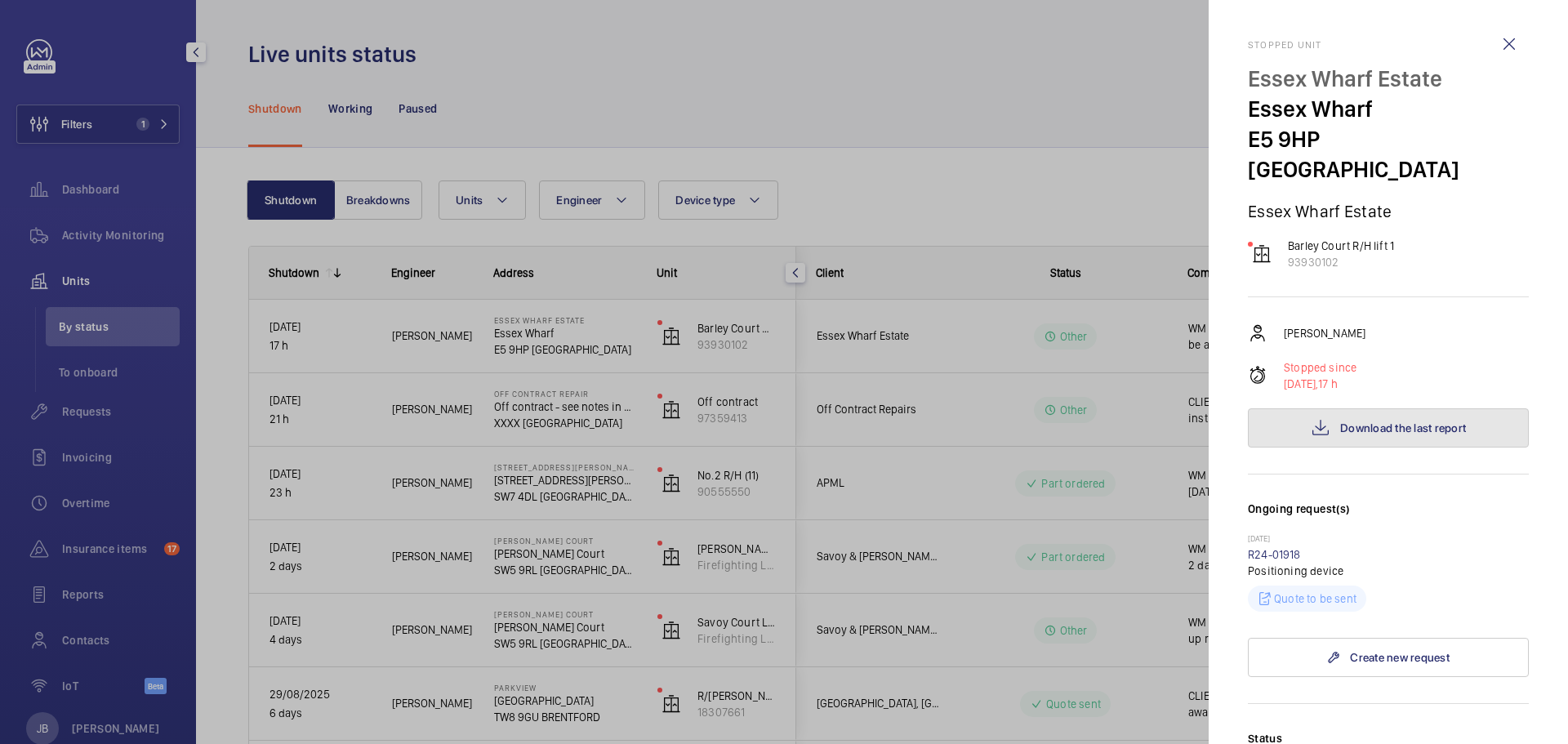
click at [1383, 422] on span "Download the last report" at bounding box center [1403, 428] width 126 height 13
click at [1031, 133] on div at bounding box center [784, 372] width 1568 height 744
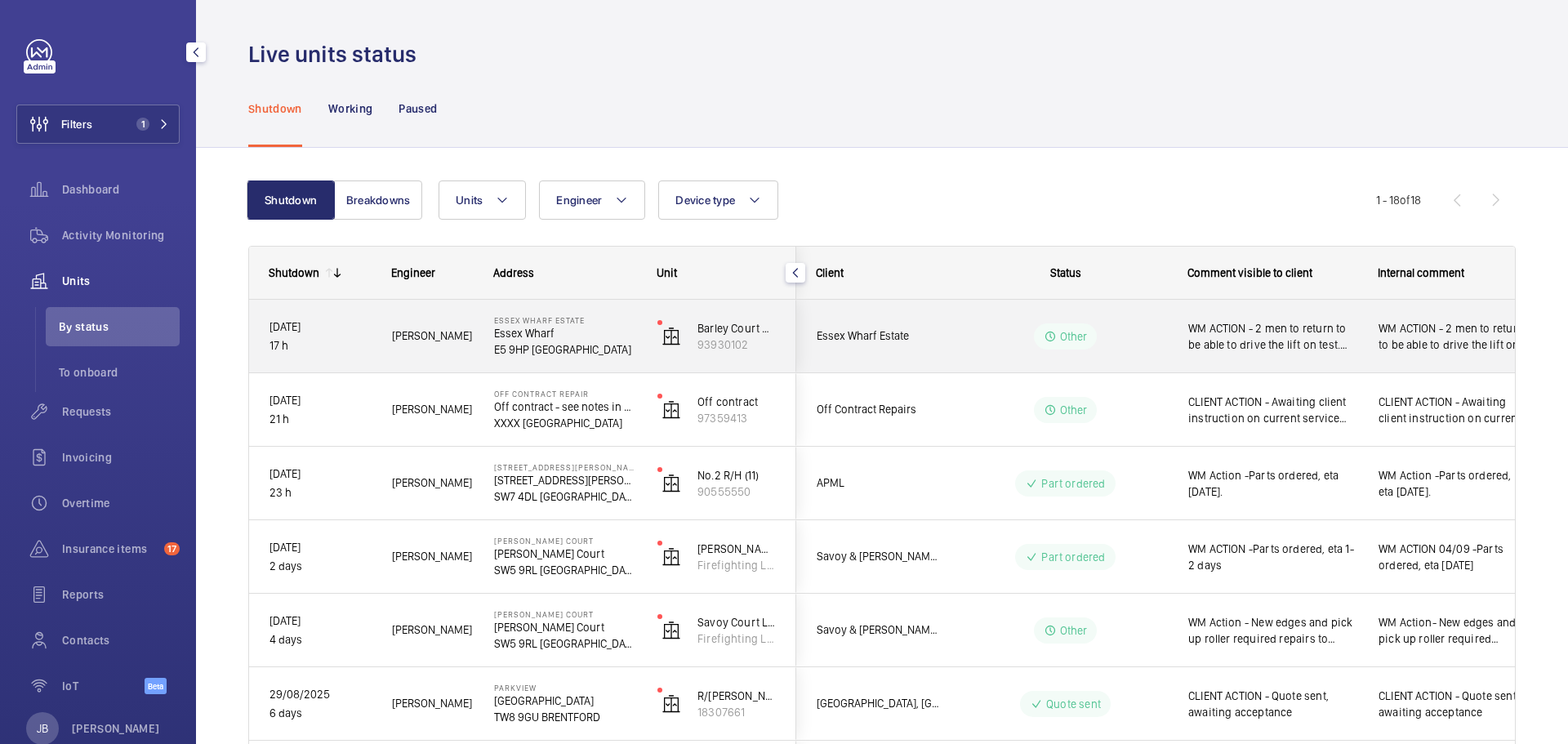
click at [1296, 346] on span "WM ACTION - 2 men to return to be able to drive the lift on test. ETA to be con…" at bounding box center [1272, 336] width 169 height 33
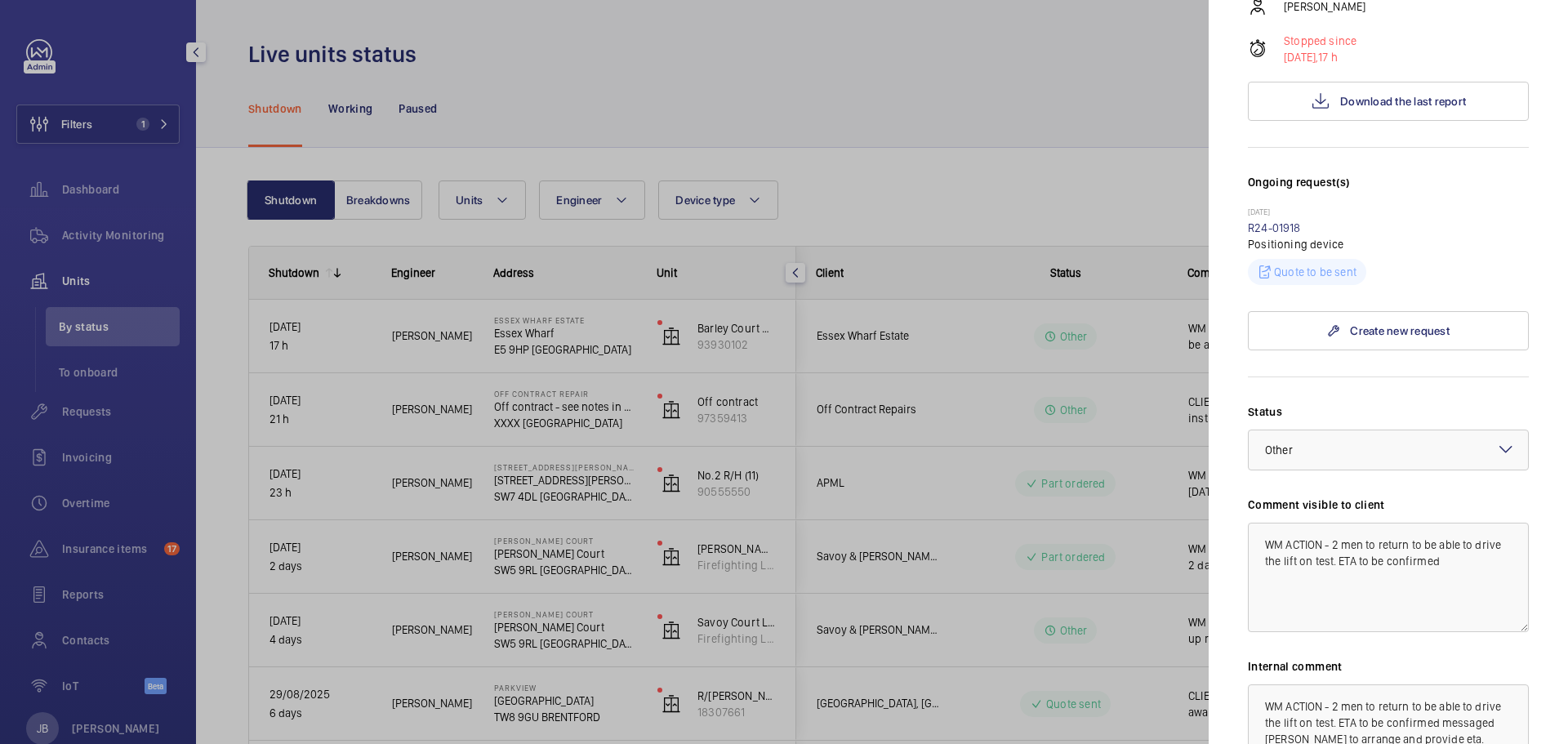
scroll to position [503, 0]
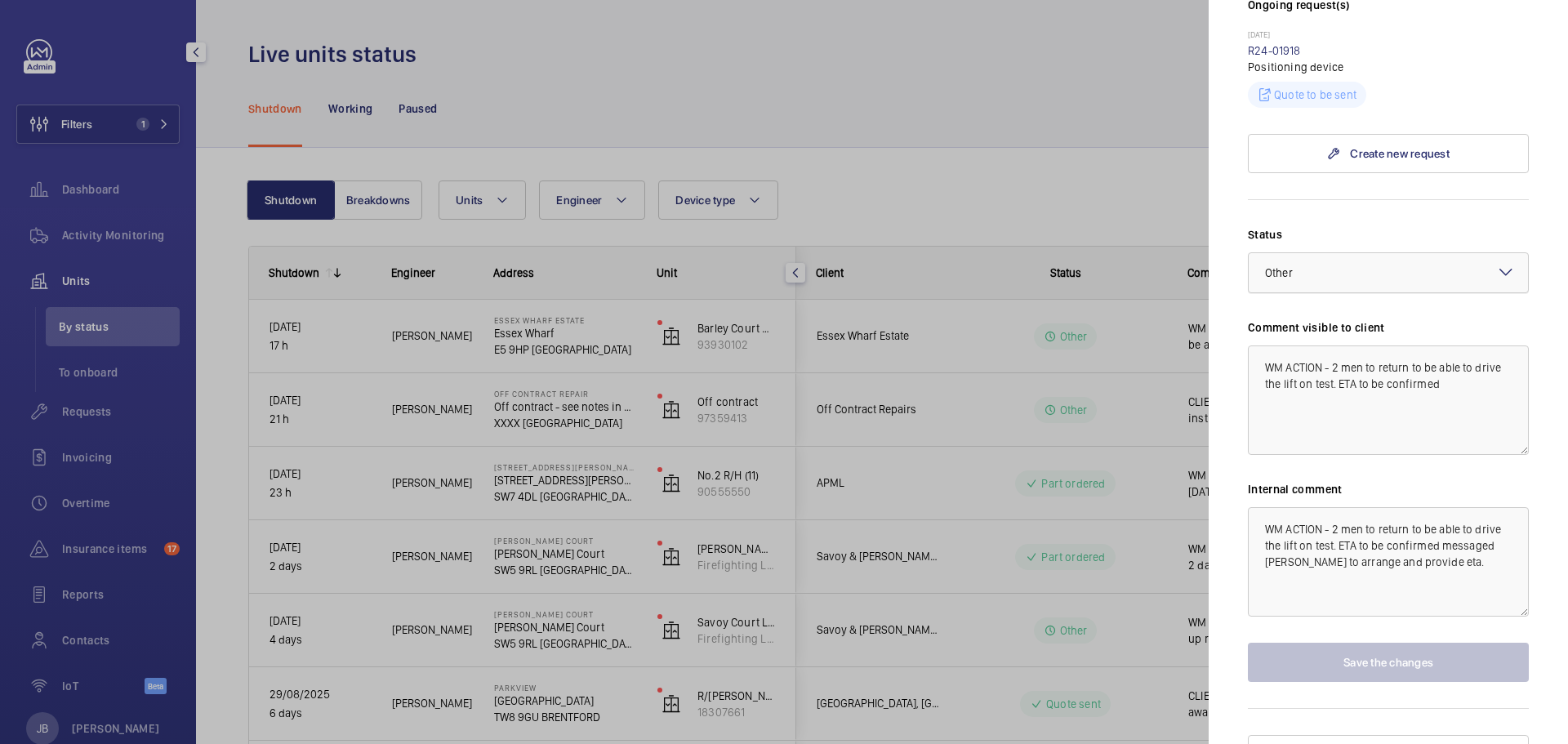
click at [1337, 253] on div at bounding box center [1388, 272] width 279 height 39
click at [1222, 373] on mat-sidenav "Stopped unit [GEOGRAPHIC_DATA] [GEOGRAPHIC_DATA] [GEOGRAPHIC_DATA] E5 9HP [GEOG…" at bounding box center [1388, 372] width 360 height 744
drag, startPoint x: 1265, startPoint y: 342, endPoint x: 1418, endPoint y: 338, distance: 153.1
click at [1418, 346] on textarea "WM ACTION - 2 men to return to be able to drive the lift on test. ETA to be con…" at bounding box center [1388, 400] width 281 height 109
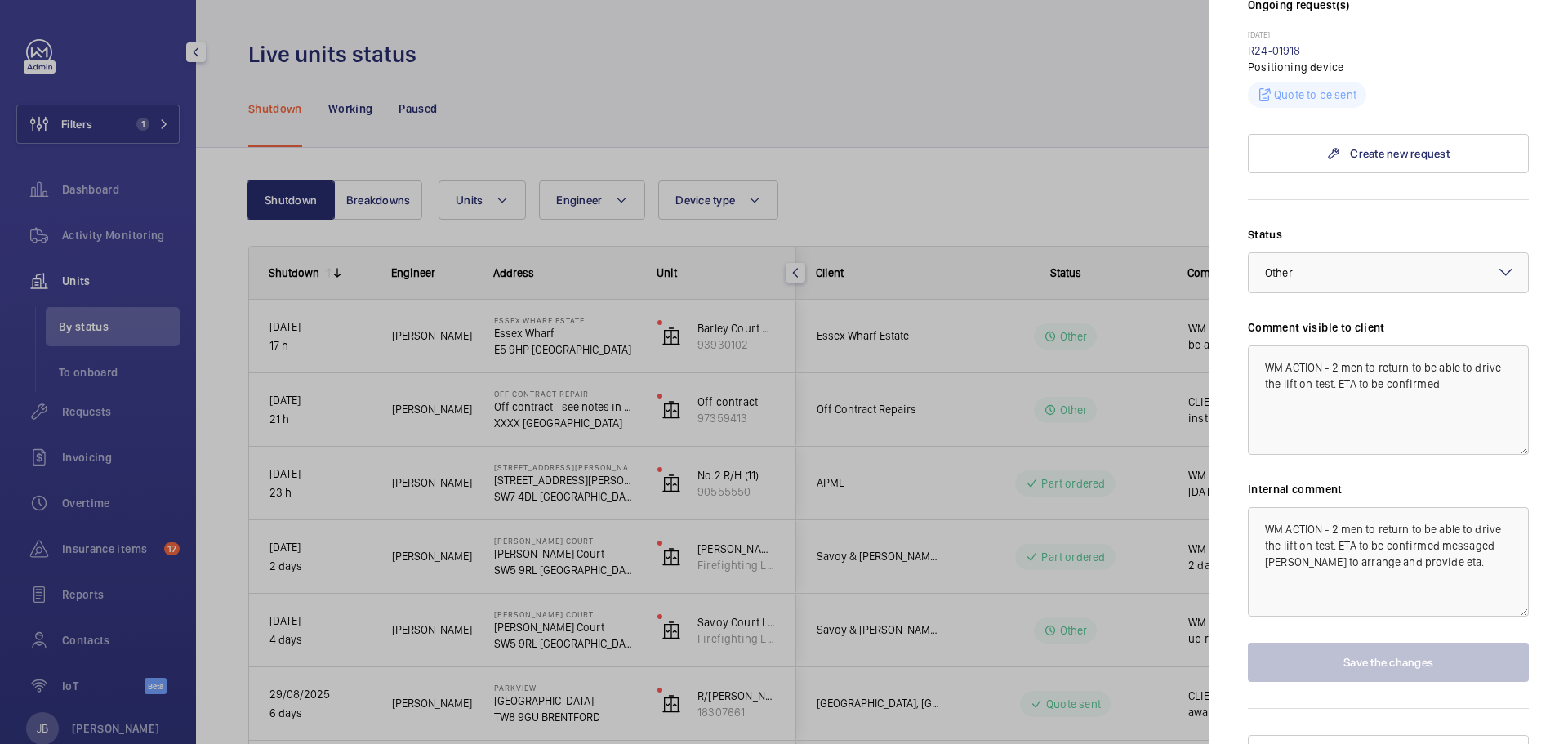
click at [992, 184] on div at bounding box center [784, 372] width 1568 height 744
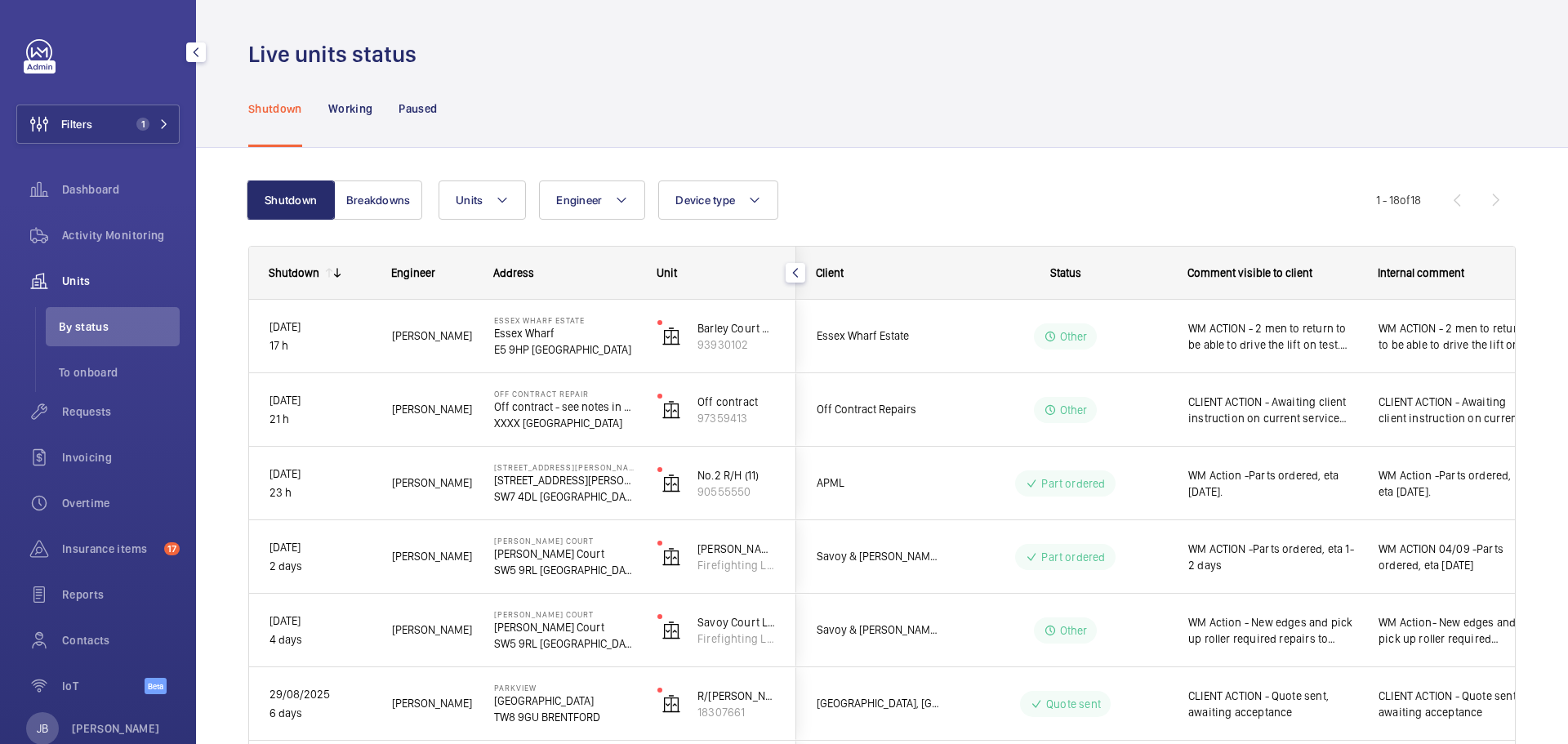
scroll to position [0, 0]
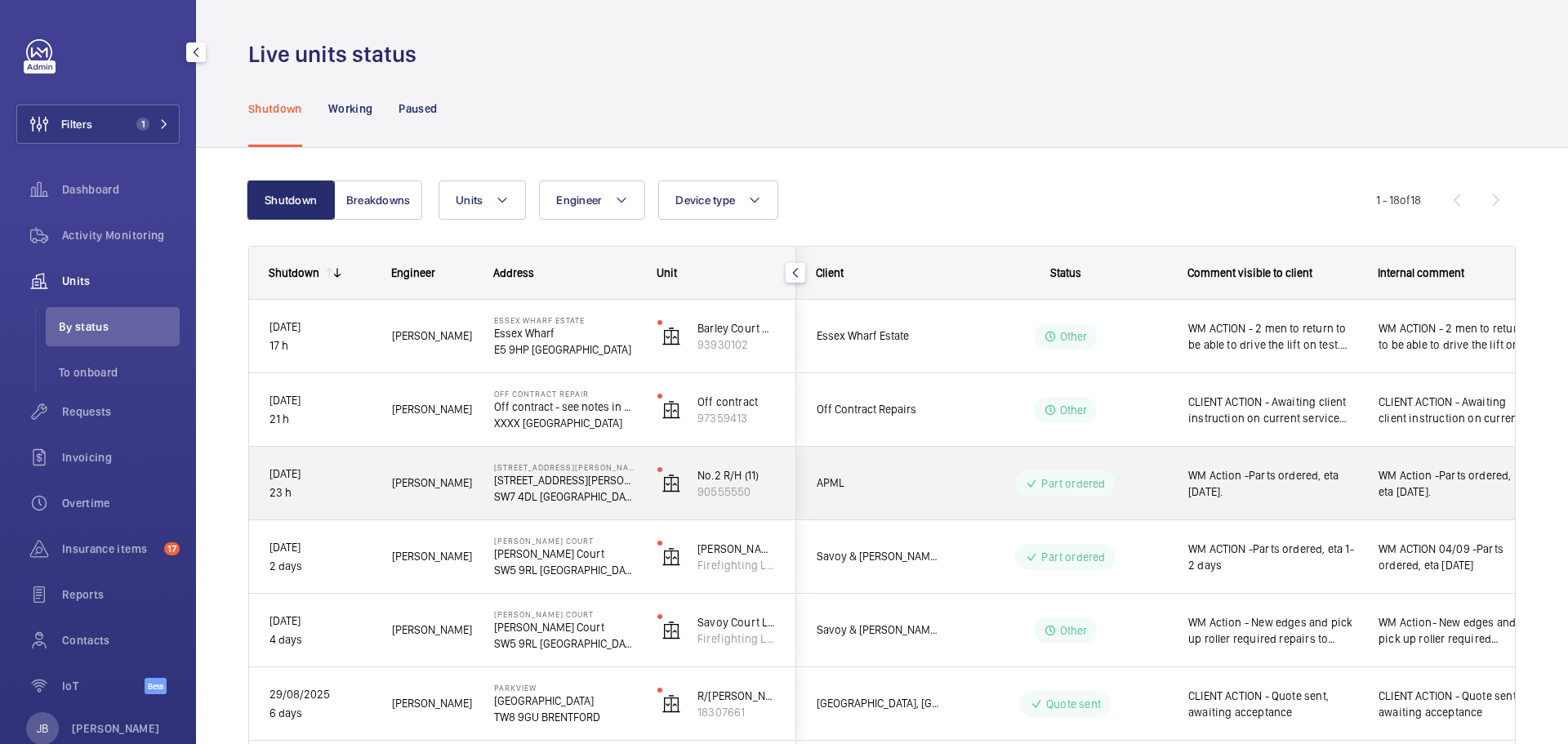
click at [1105, 483] on div "Part ordered" at bounding box center [1065, 484] width 100 height 26
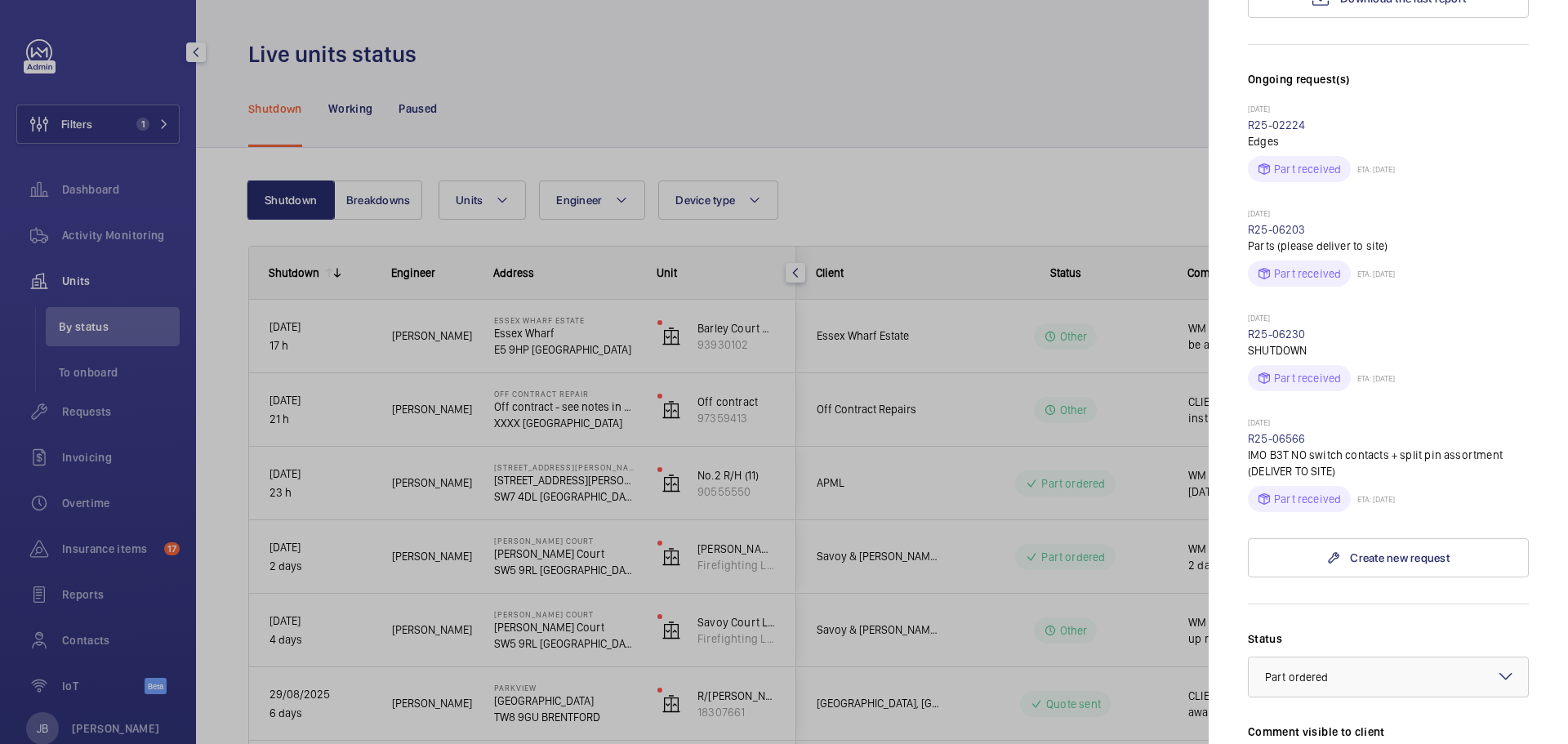
scroll to position [653, 0]
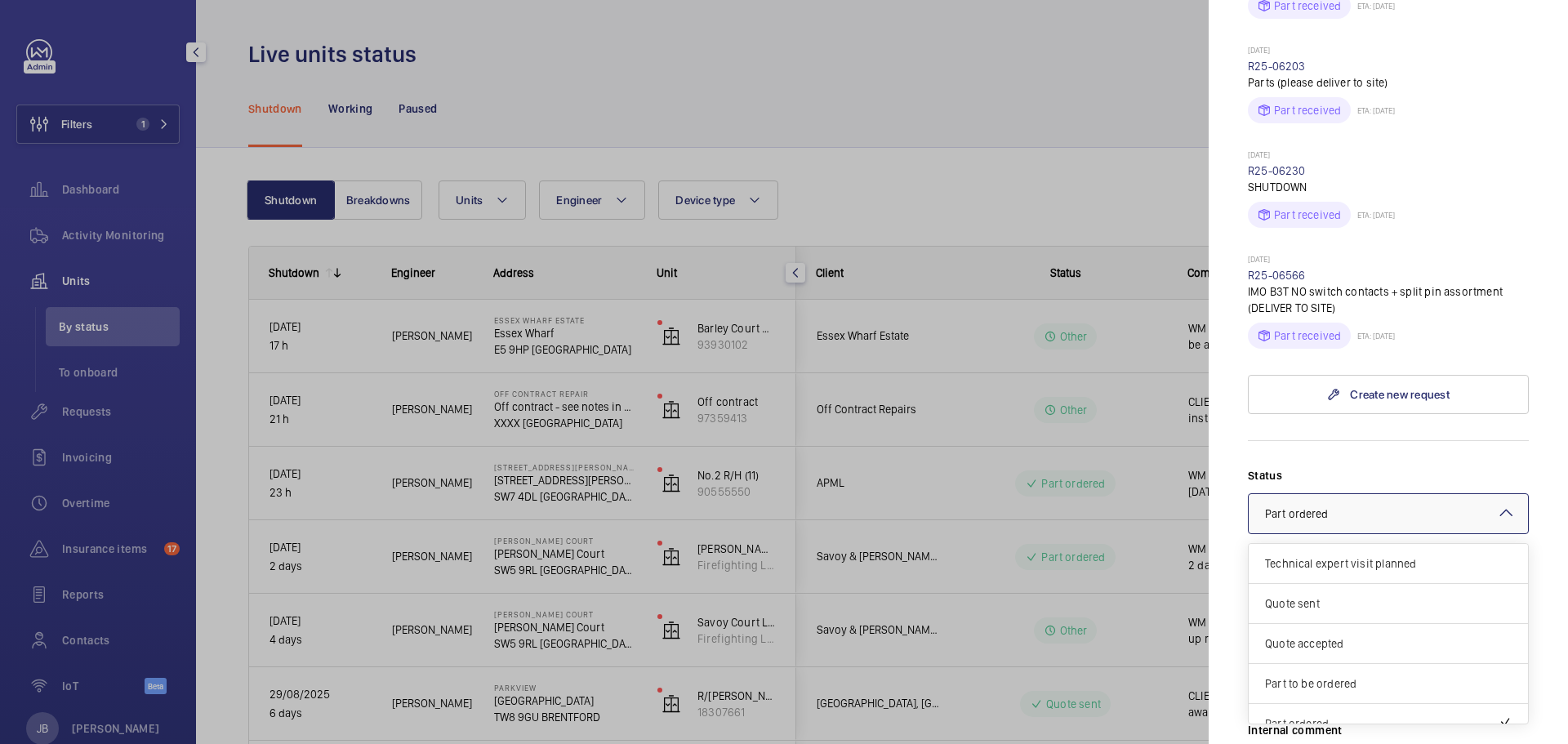
click at [1356, 494] on div at bounding box center [1388, 513] width 279 height 39
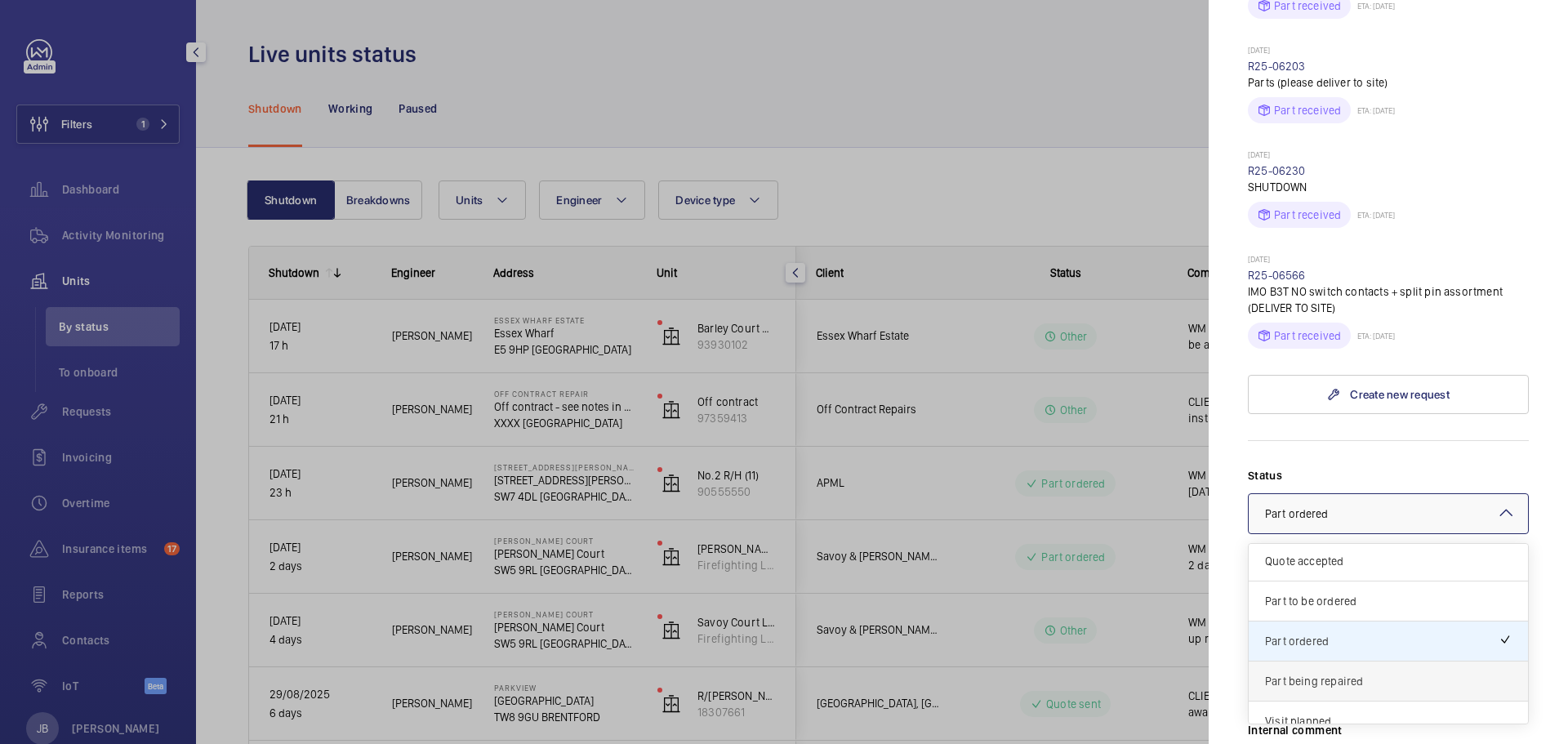
scroll to position [58, 0]
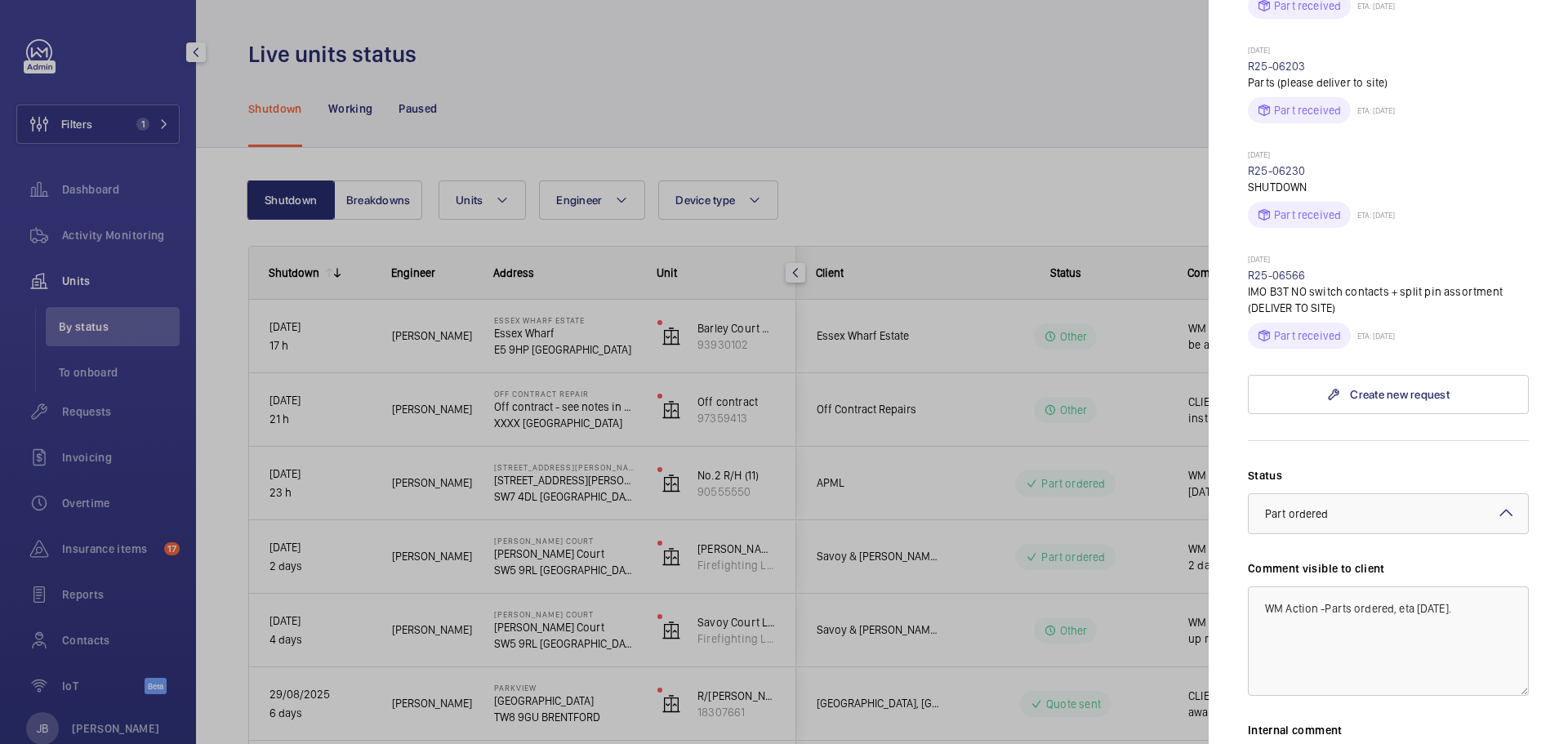
click at [1325, 374] on div "Stopped unit [STREET_ADDRESS][PERSON_NAME] [STREET_ADDRESS][PERSON_NAME] APML N…" at bounding box center [1388, 200] width 281 height 1629
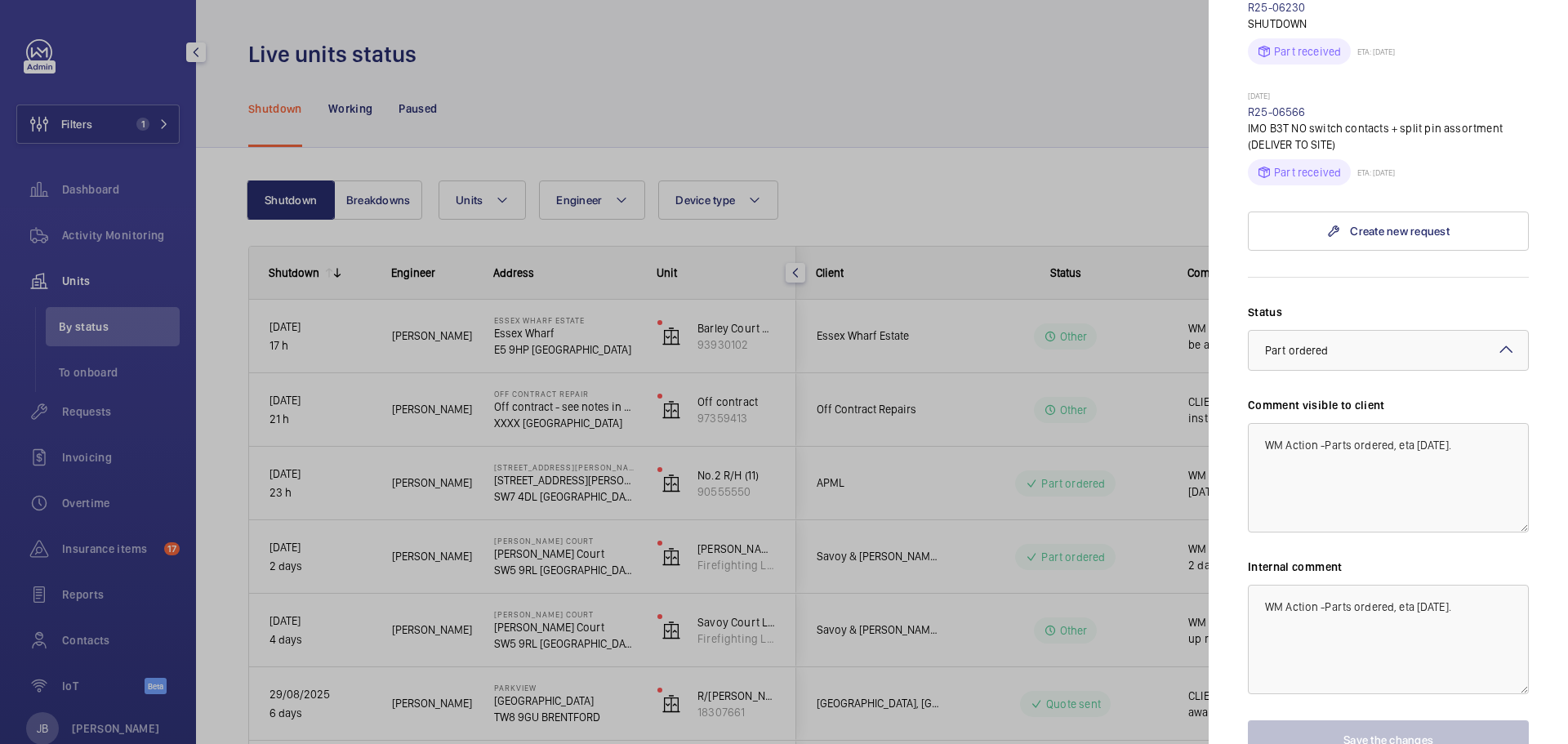
click at [991, 108] on div at bounding box center [784, 372] width 1568 height 744
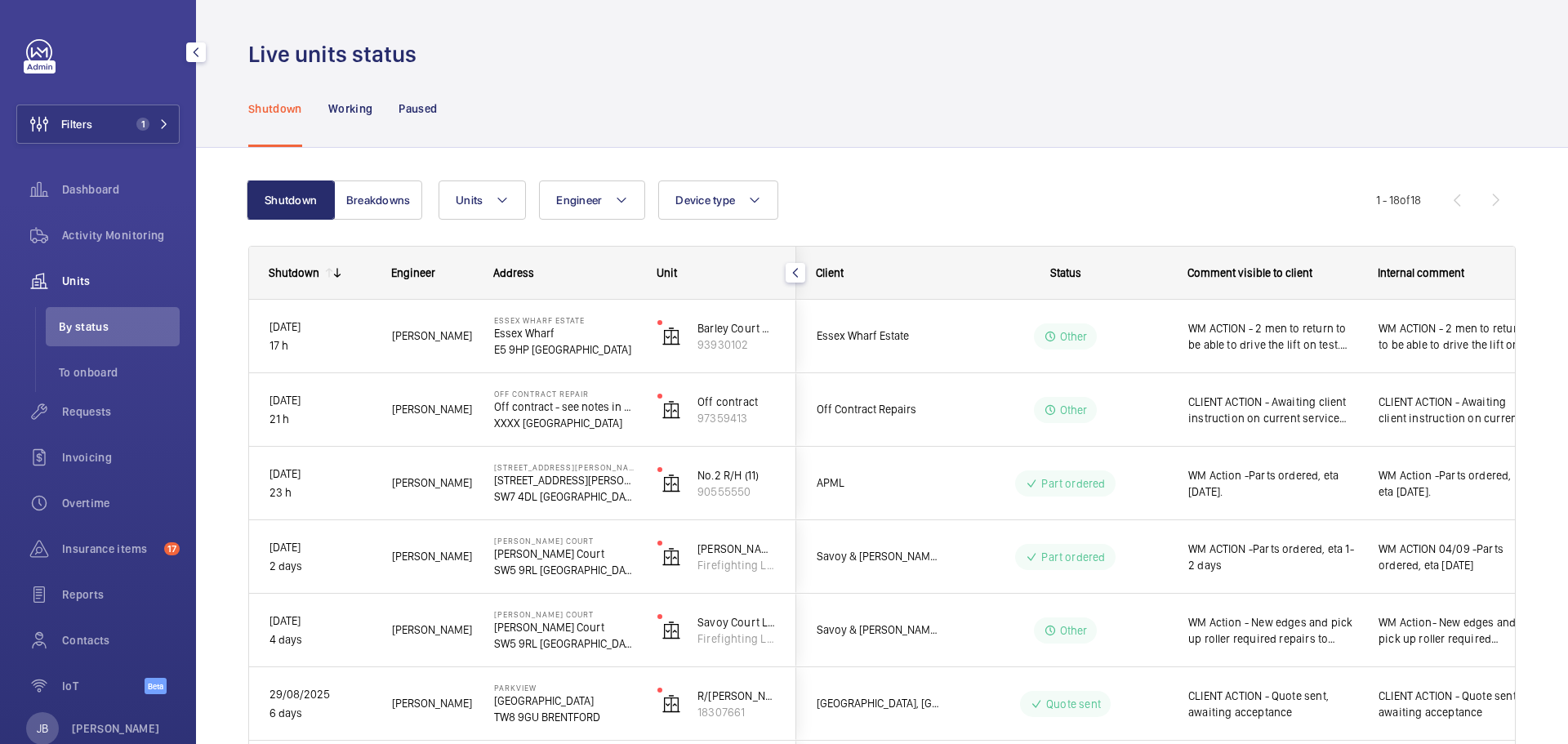
scroll to position [0, 0]
click at [64, 139] on span "Filters" at bounding box center [55, 123] width 75 height 39
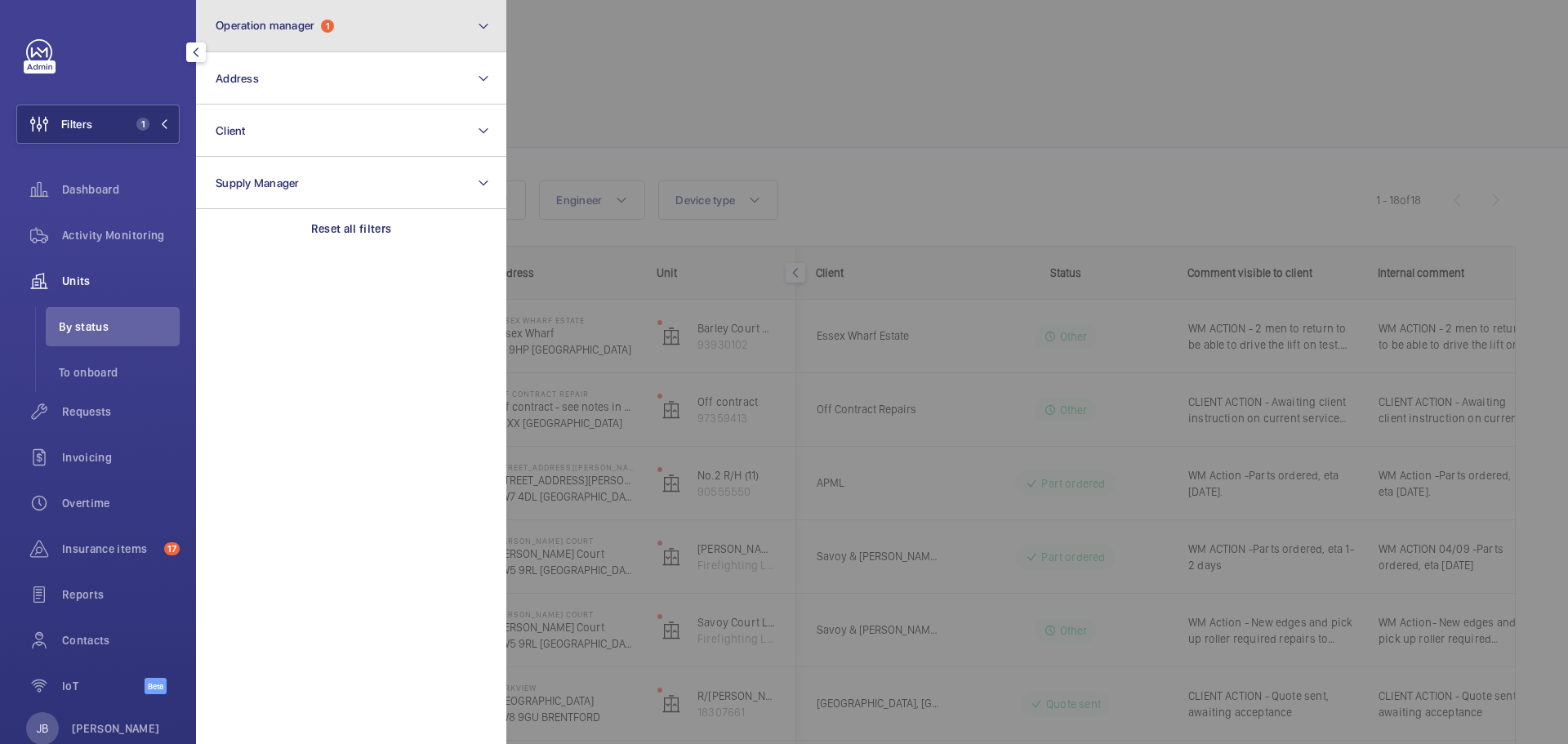
click at [343, 33] on button "Operation manager 1" at bounding box center [350, 26] width 310 height 52
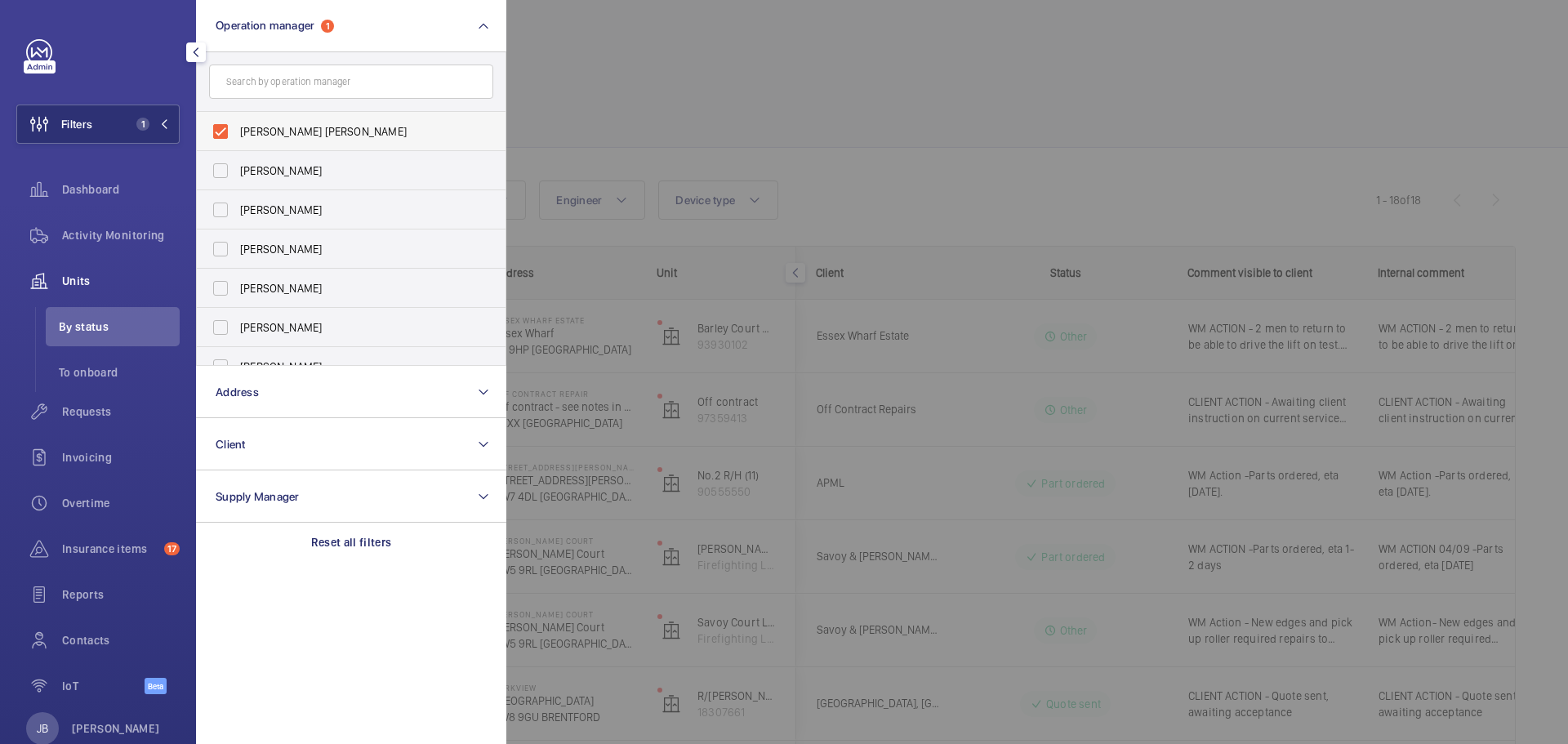
click at [234, 134] on label "[PERSON_NAME] [PERSON_NAME]" at bounding box center [339, 131] width 284 height 39
click at [234, 134] on input "[PERSON_NAME] [PERSON_NAME]" at bounding box center [221, 131] width 33 height 33
checkbox input "false"
click at [270, 81] on input "text" at bounding box center [351, 81] width 284 height 34
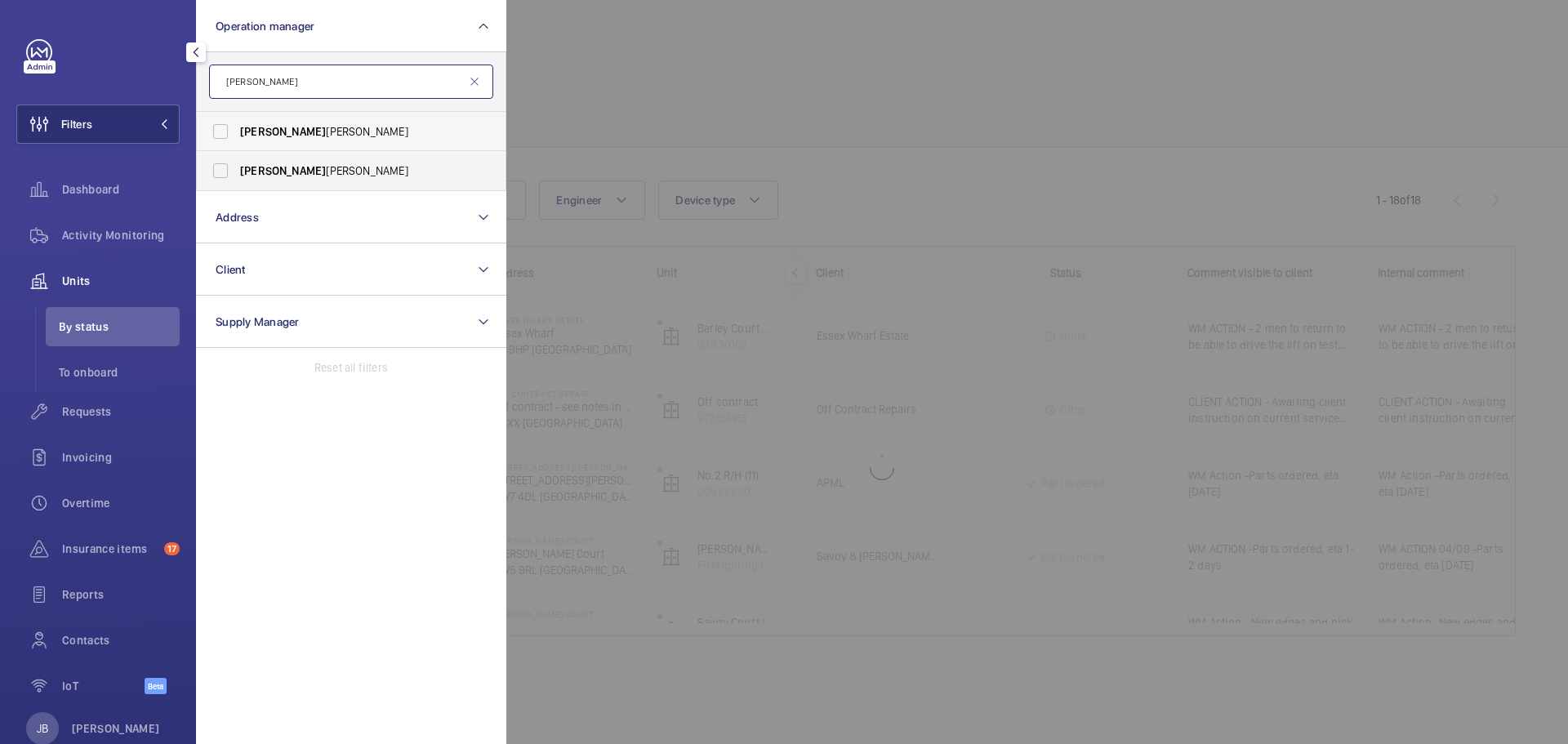
type input "[PERSON_NAME]"
click at [221, 128] on label "[PERSON_NAME]" at bounding box center [339, 131] width 284 height 39
click at [221, 128] on input "[PERSON_NAME]" at bounding box center [221, 131] width 33 height 33
checkbox input "true"
click at [584, 81] on div at bounding box center [1289, 372] width 1568 height 744
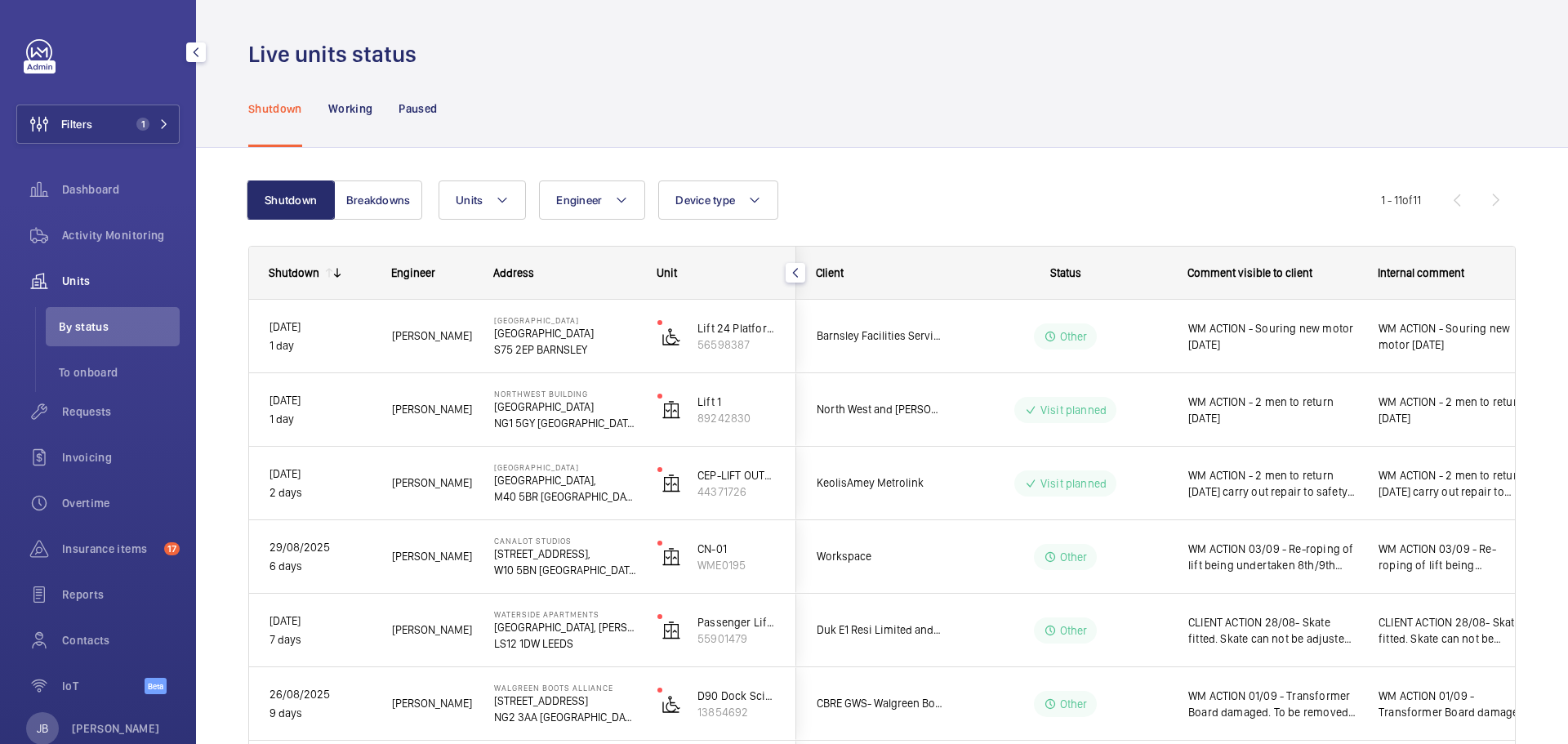
click at [979, 206] on div "Units Engineer Device type More filters Reset all filters" at bounding box center [909, 199] width 942 height 39
